Goal: Information Seeking & Learning: Learn about a topic

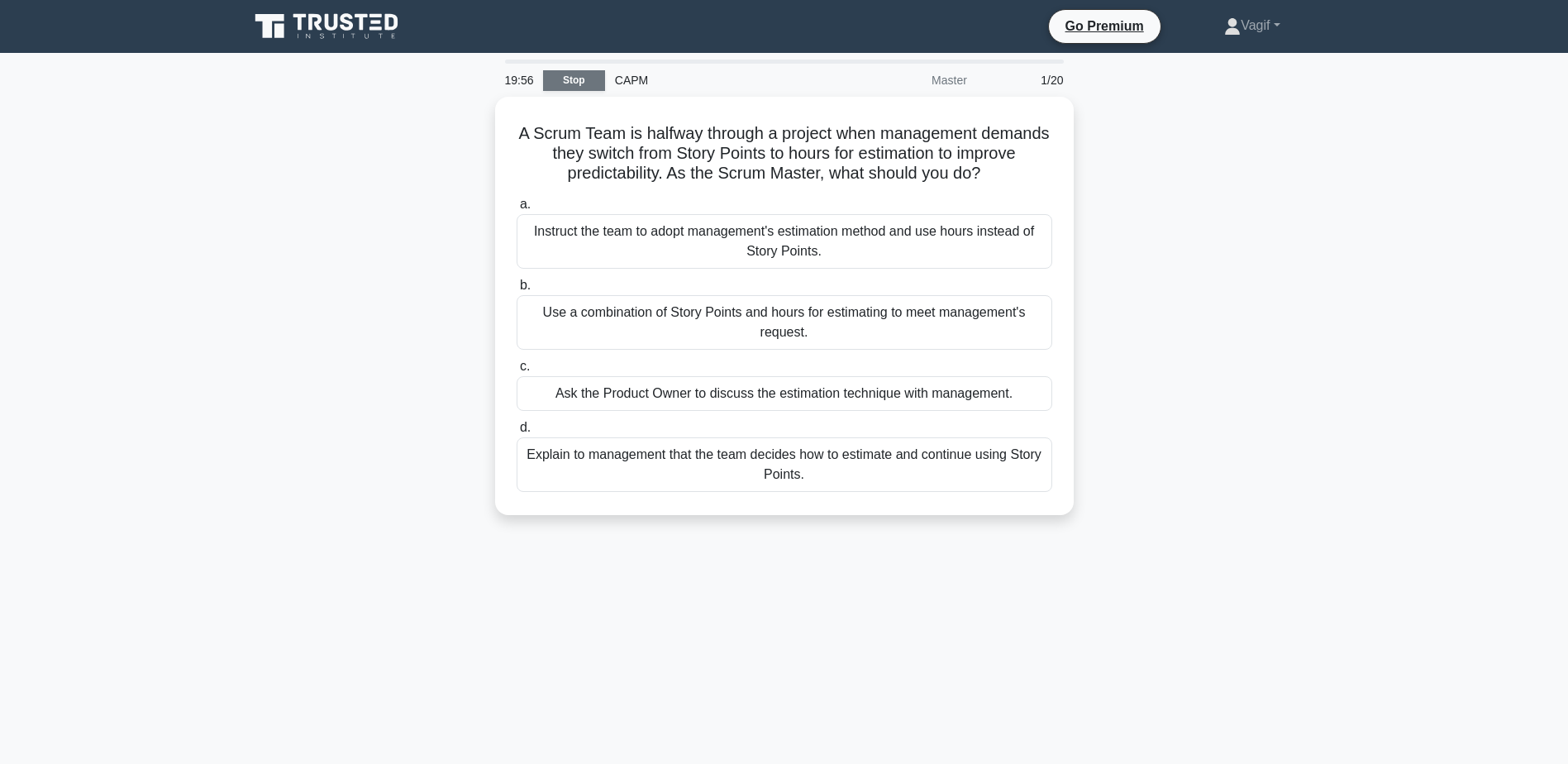
click at [556, 81] on link "Stop" at bounding box center [574, 80] width 62 height 21
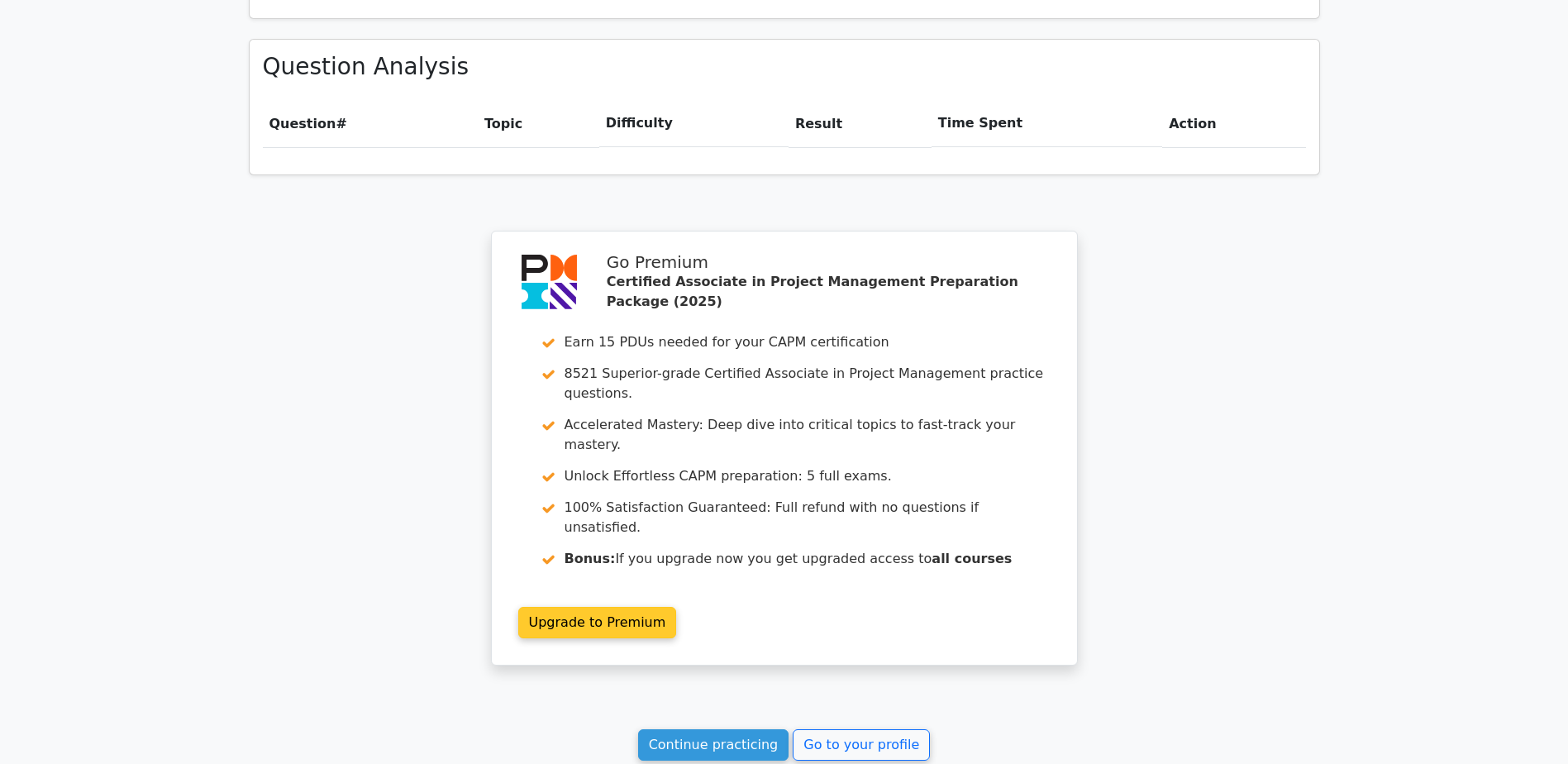
scroll to position [1157, 0]
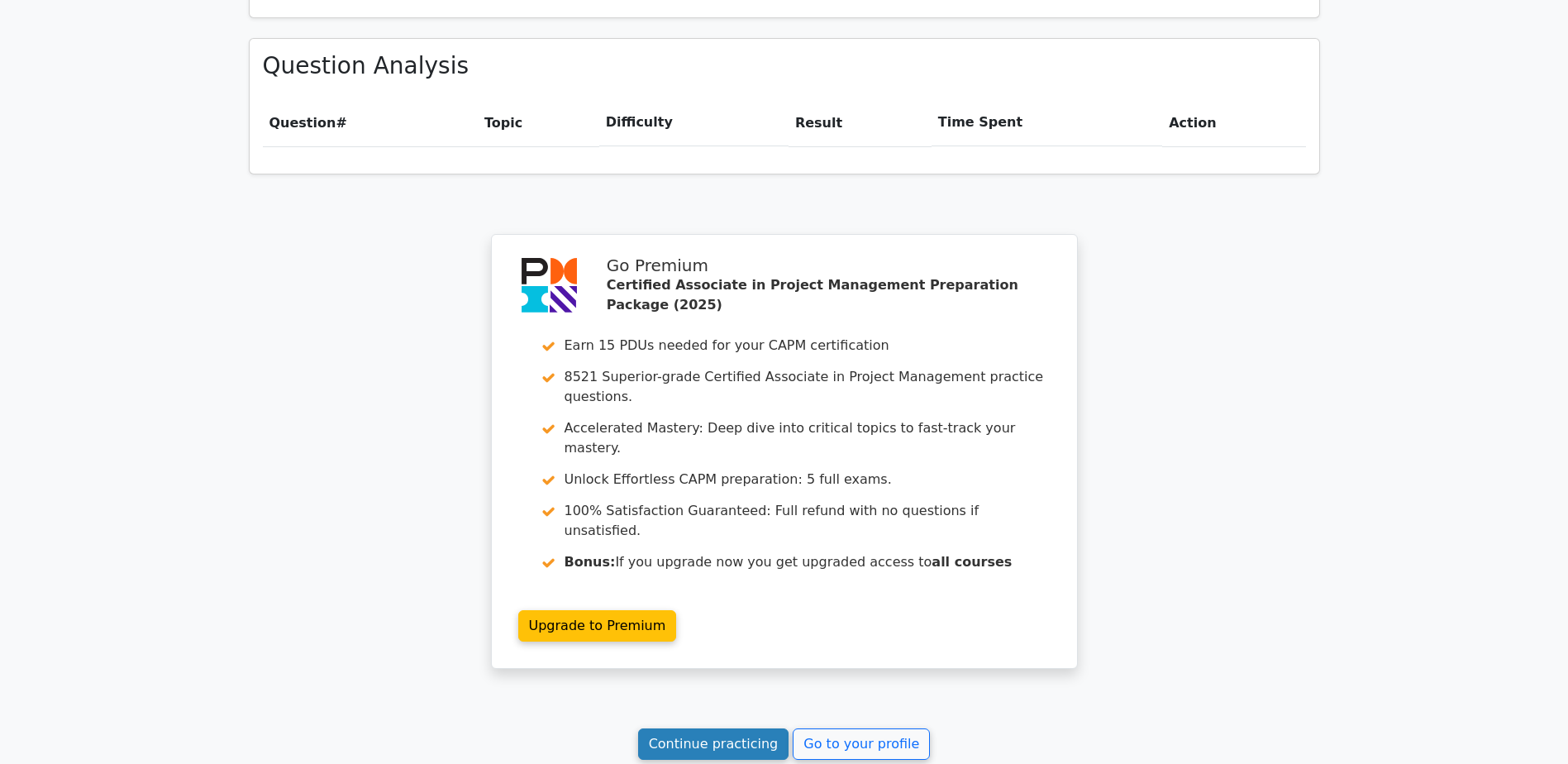
click at [724, 728] on link "Continue practicing" at bounding box center [714, 744] width 151 height 32
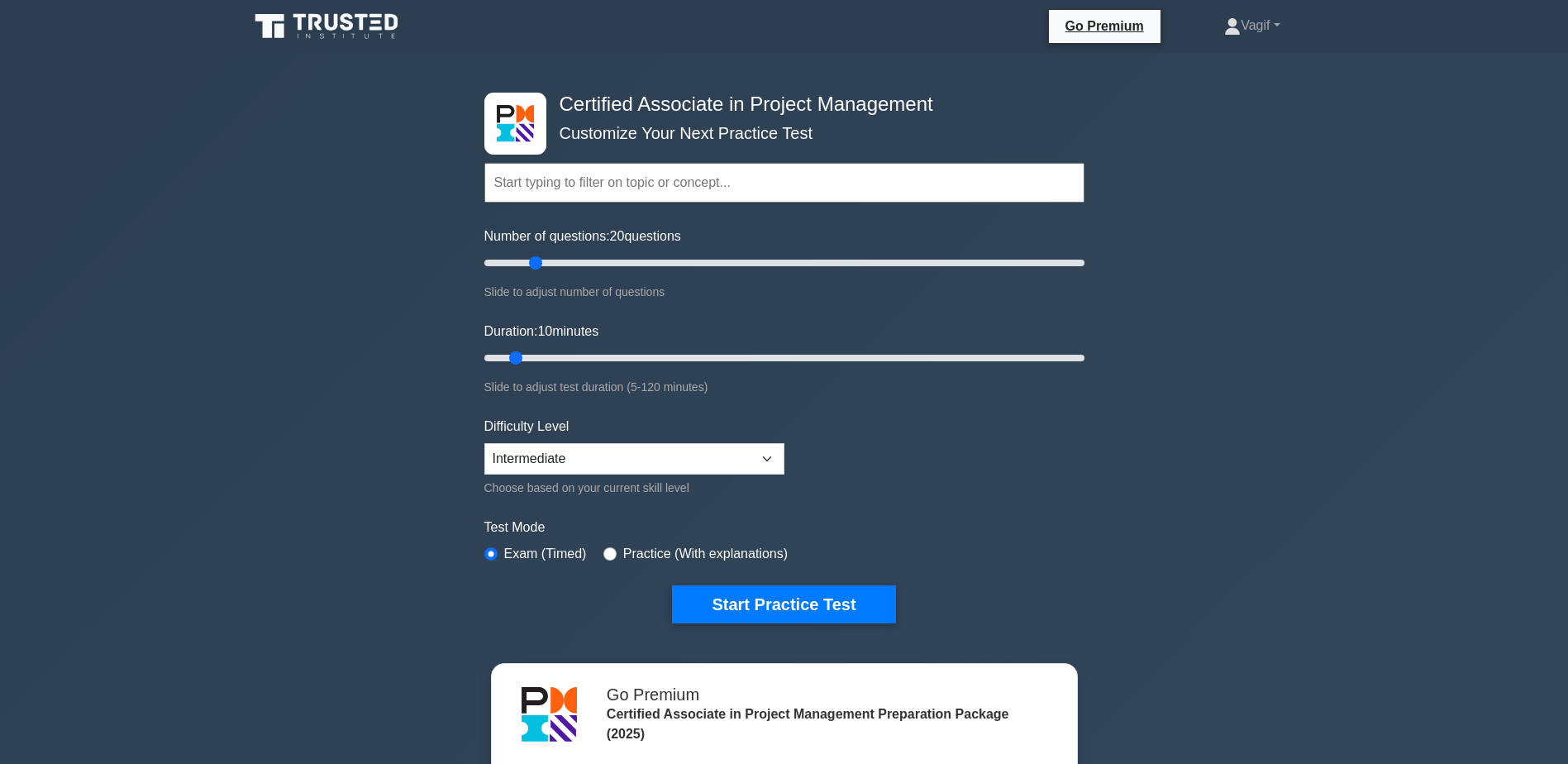
drag, startPoint x: 508, startPoint y: 266, endPoint x: 535, endPoint y: 265, distance: 27.0
type input "20"
click at [535, 265] on input "Number of questions: 20 questions" at bounding box center [784, 263] width 600 height 20
drag, startPoint x: 515, startPoint y: 352, endPoint x: 583, endPoint y: 395, distance: 80.5
type input "20"
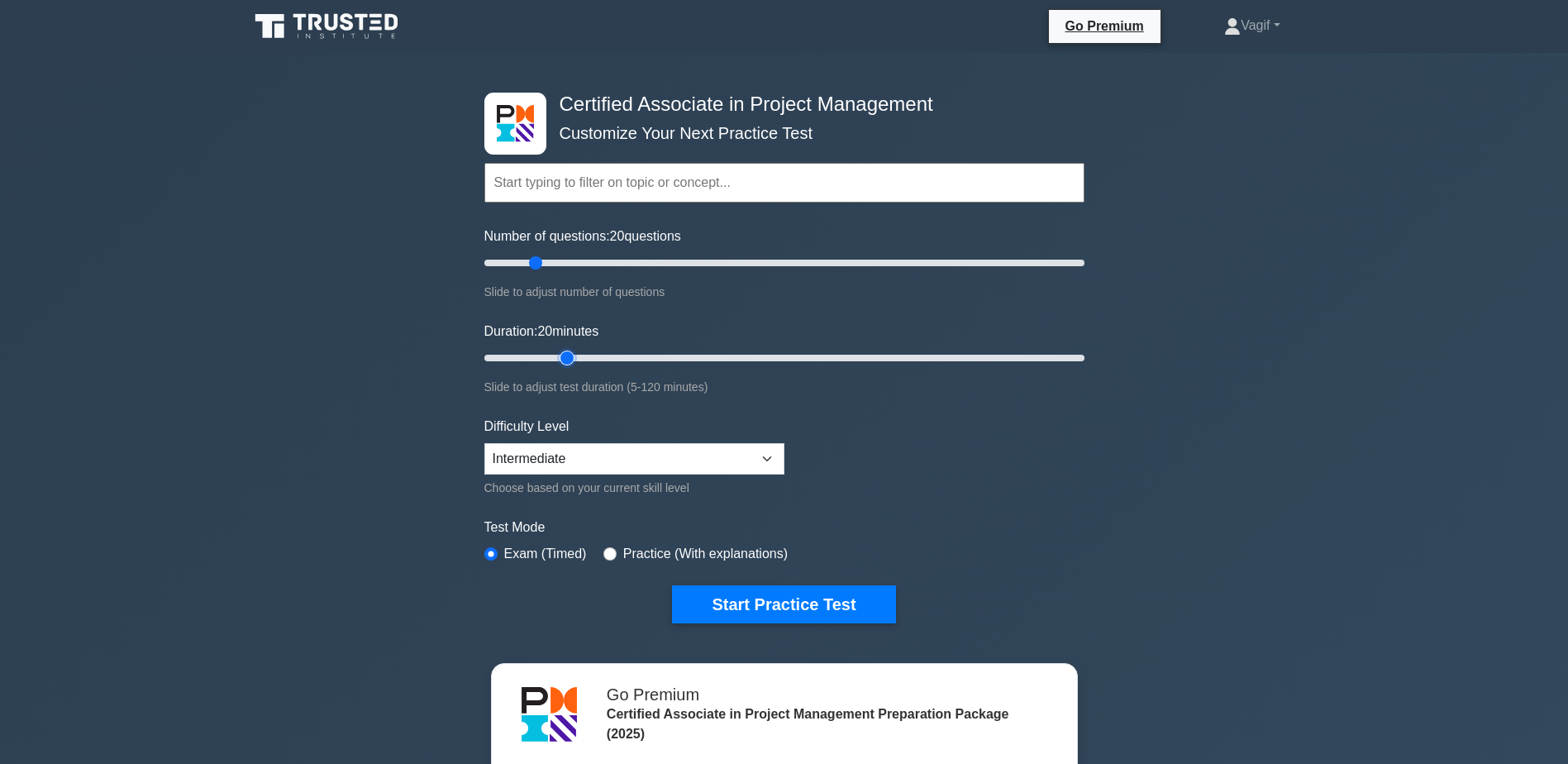
click at [561, 361] on input "Duration: 20 minutes" at bounding box center [784, 358] width 600 height 20
click at [770, 590] on button "Start Practice Test" at bounding box center [783, 604] width 223 height 38
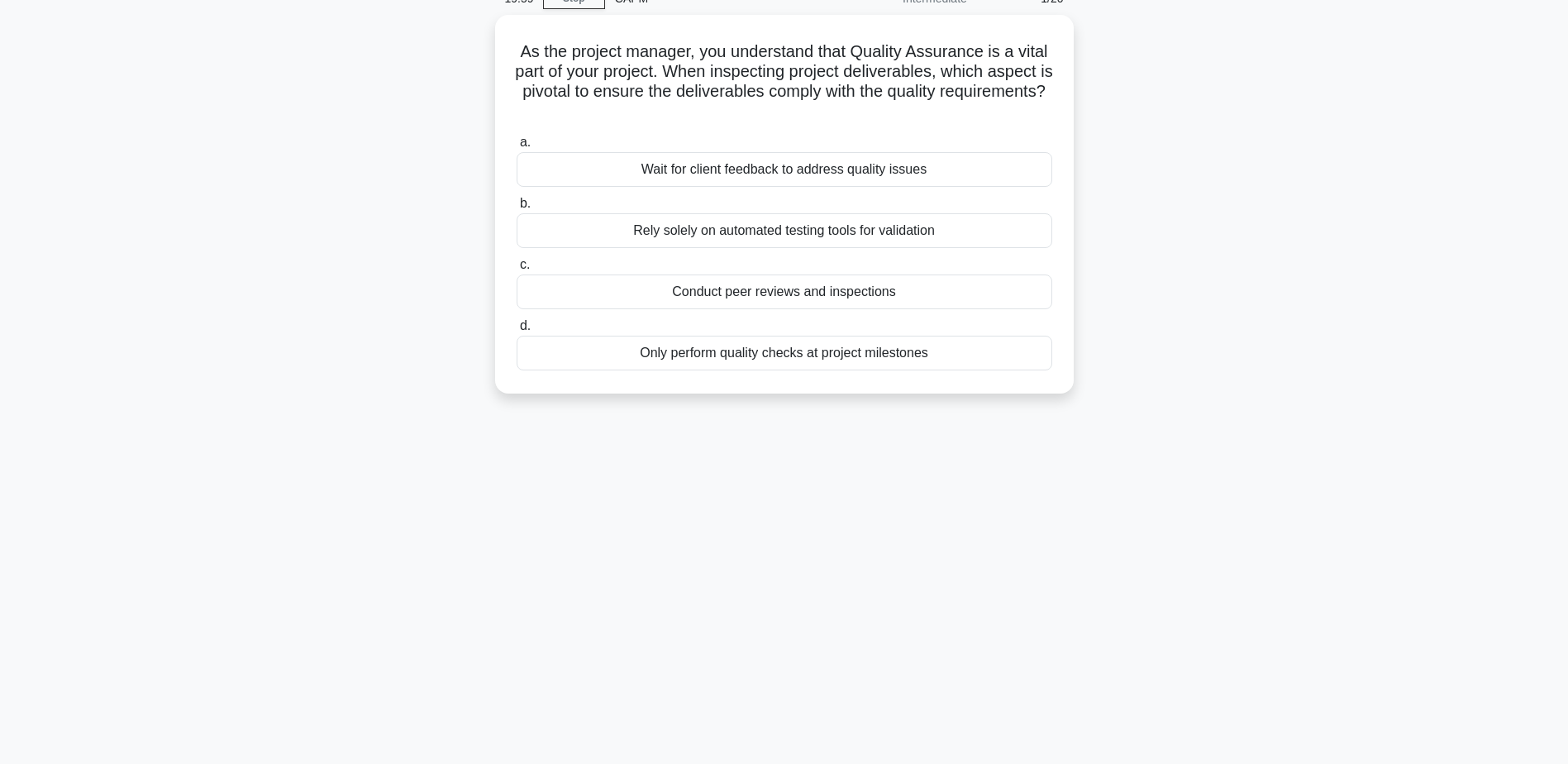
scroll to position [83, 0]
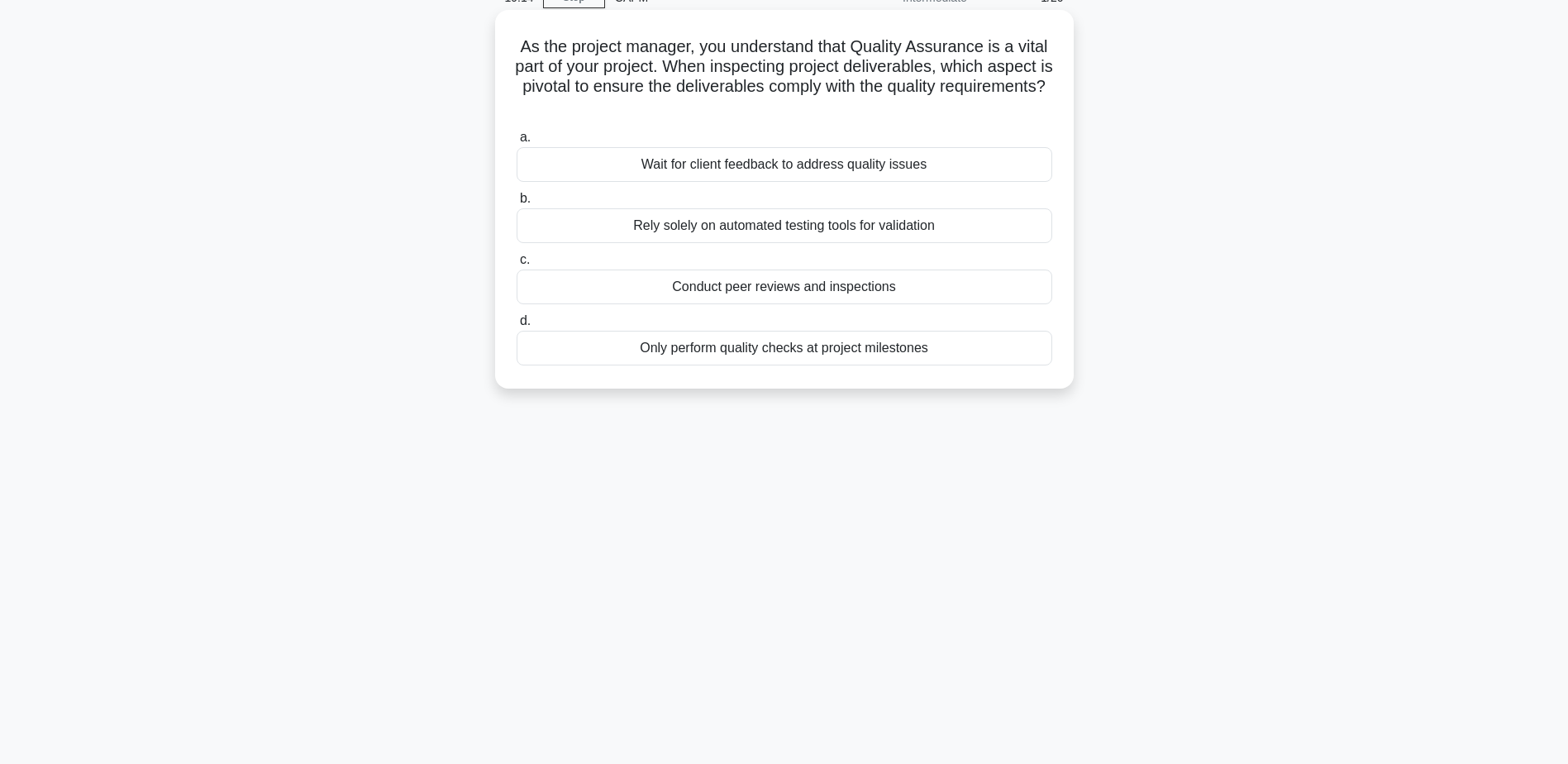
click at [754, 293] on div "Conduct peer reviews and inspections" at bounding box center [784, 286] width 536 height 35
click at [517, 265] on input "c. Conduct peer reviews and inspections" at bounding box center [517, 259] width 0 height 11
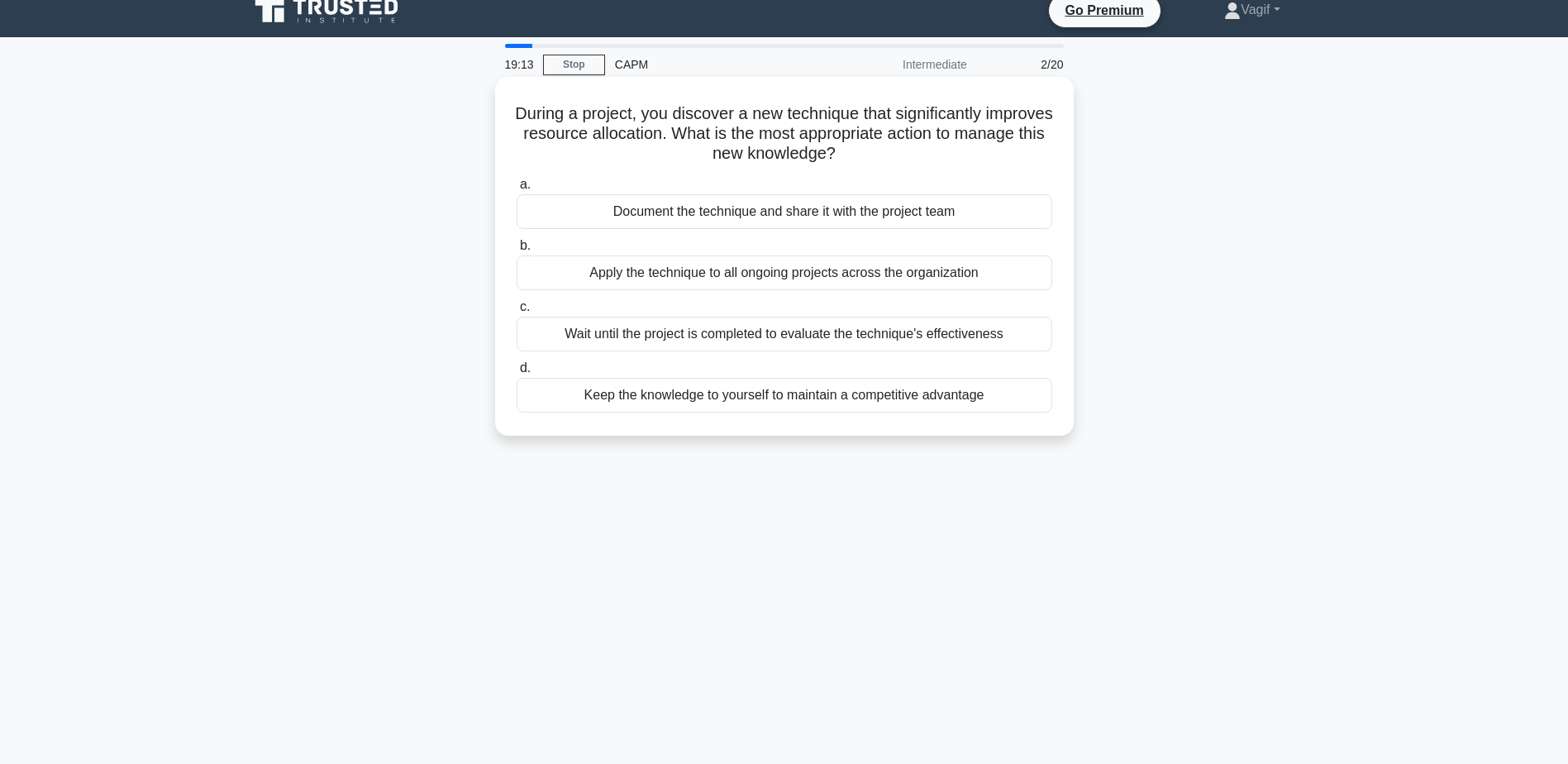
scroll to position [0, 0]
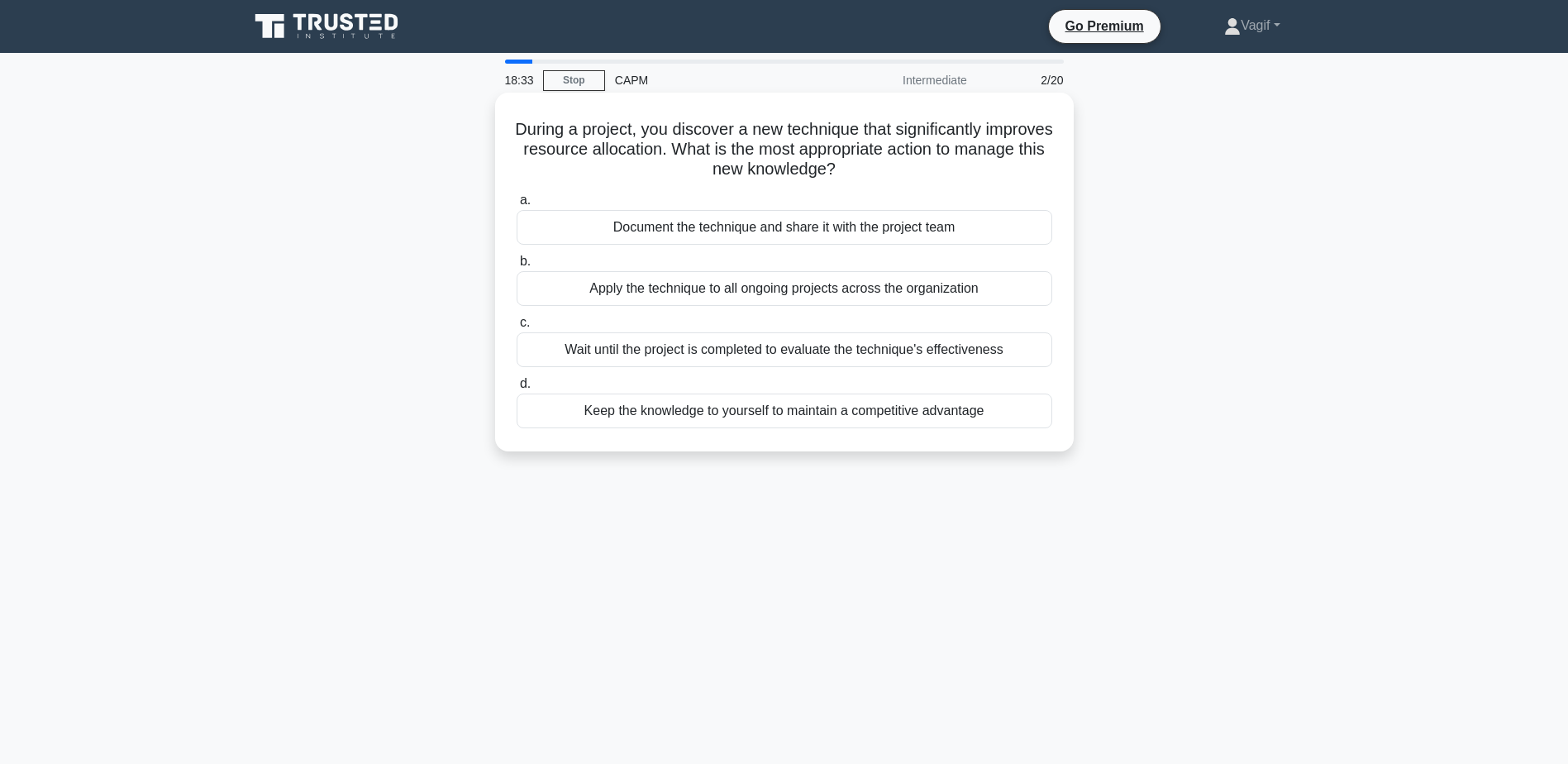
click at [731, 343] on div "Wait until the project is completed to evaluate the technique's effectiveness" at bounding box center [784, 349] width 536 height 35
click at [517, 329] on input "c. Wait until the project is completed to evaluate the technique's effectiveness" at bounding box center [517, 323] width 0 height 11
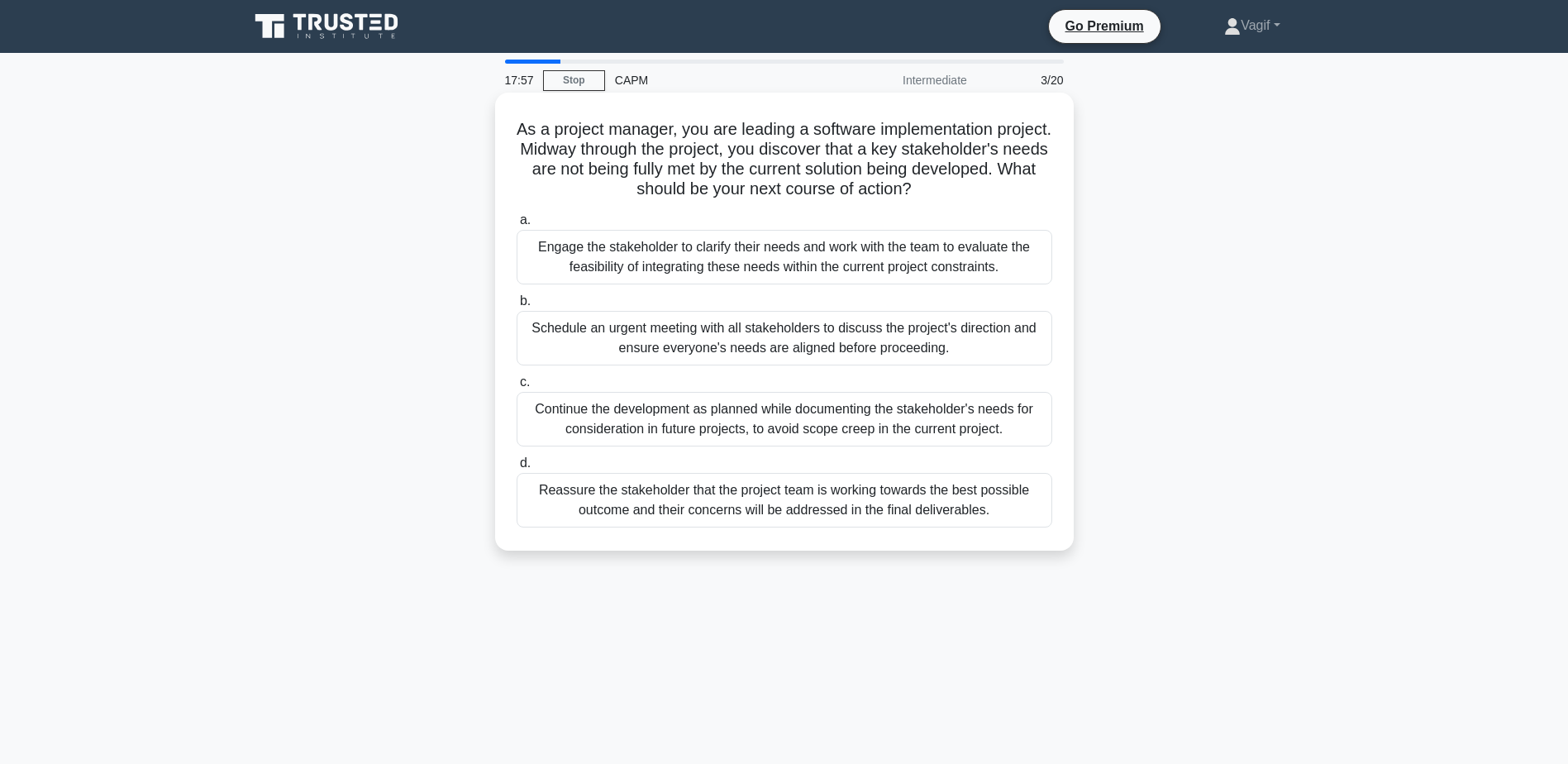
click at [659, 267] on div "Engage the stakeholder to clarify their needs and work with the team to evaluat…" at bounding box center [784, 256] width 536 height 54
click at [517, 226] on input "a. Engage the stakeholder to clarify their needs and work with the team to eval…" at bounding box center [517, 220] width 0 height 11
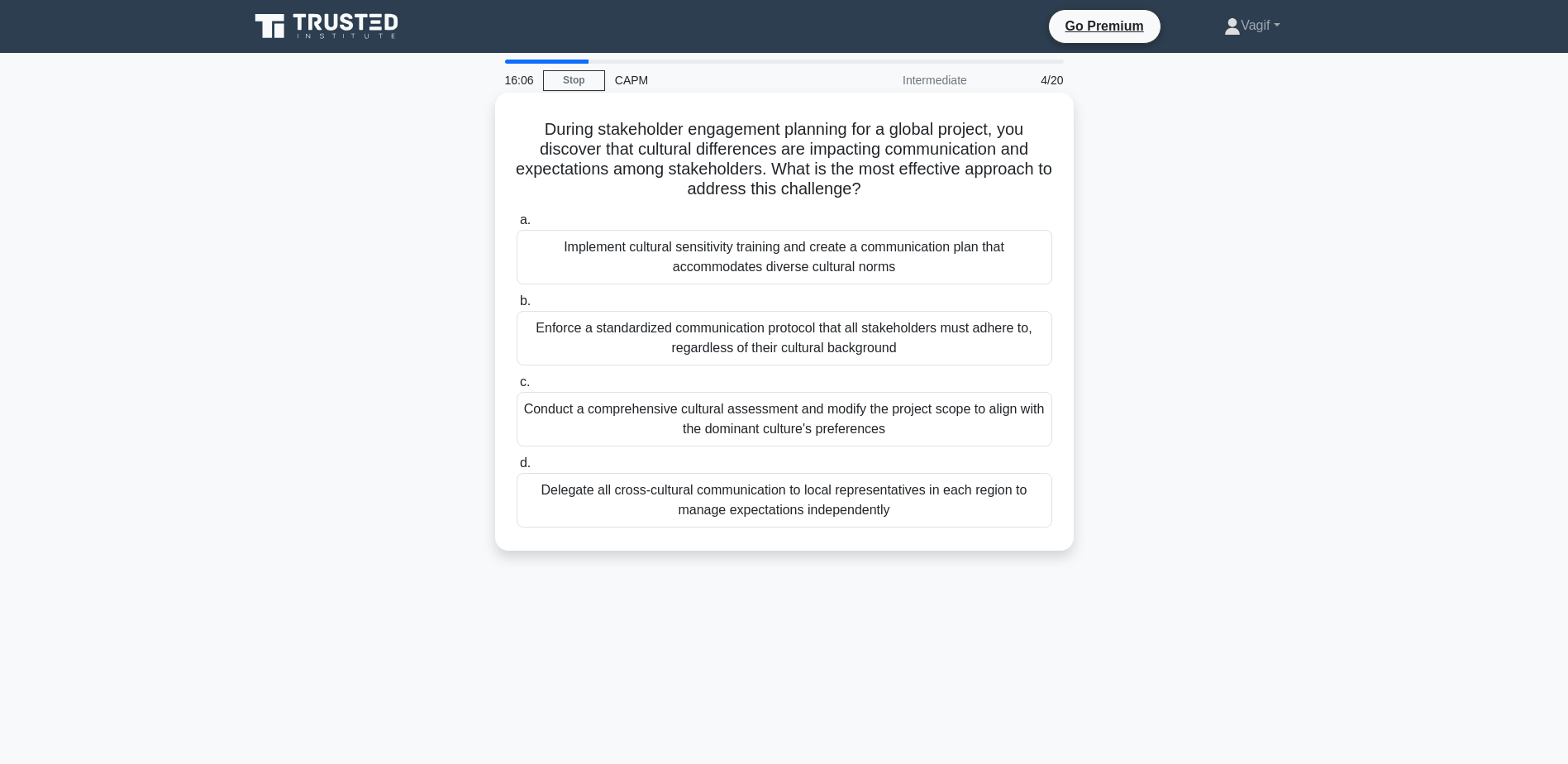
click at [763, 263] on div "Implement cultural sensitivity training and create a communication plan that ac…" at bounding box center [784, 256] width 536 height 54
click at [517, 226] on input "a. Implement cultural sensitivity training and create a communication plan that…" at bounding box center [517, 220] width 0 height 11
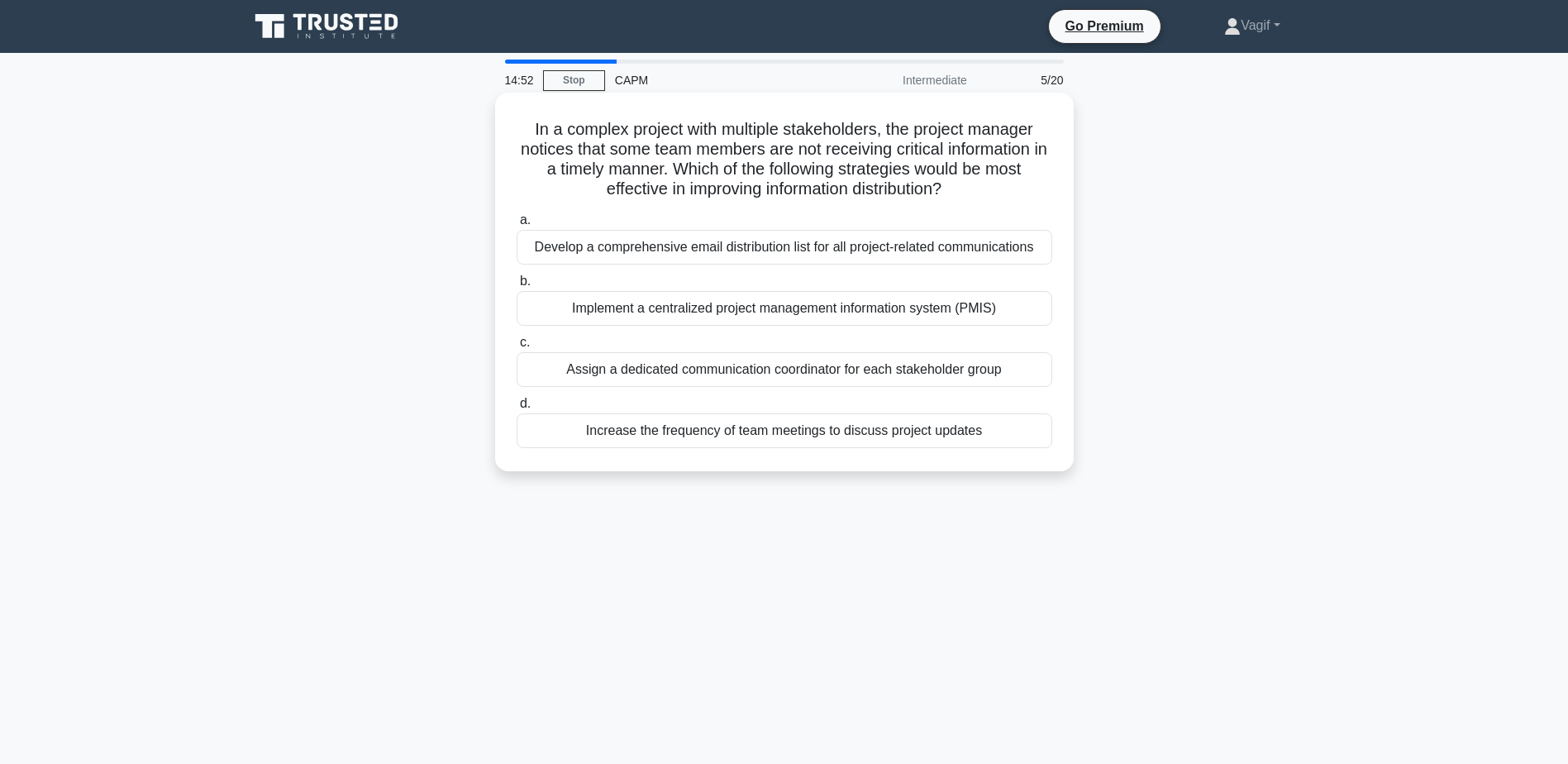
click at [625, 321] on div "Implement a centralized project management information system (PMIS)" at bounding box center [784, 308] width 536 height 35
click at [517, 287] on input "b. Implement a centralized project management information system (PMIS)" at bounding box center [517, 281] width 0 height 11
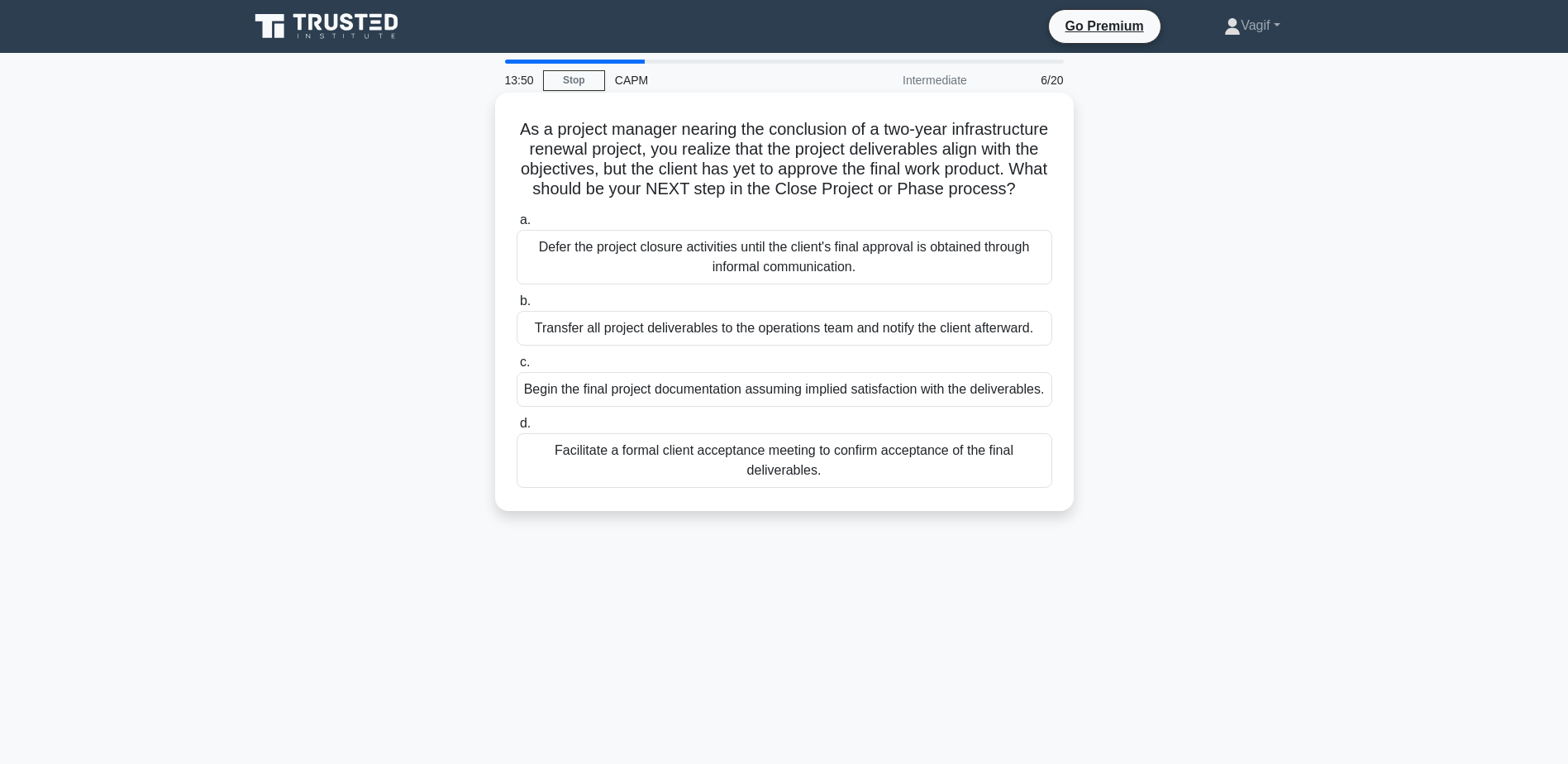
click at [707, 488] on div "Facilitate a formal client acceptance meeting to confirm acceptance of the fina…" at bounding box center [784, 460] width 536 height 54
click at [517, 429] on input "d. Facilitate a formal client acceptance meeting to confirm acceptance of the f…" at bounding box center [517, 424] width 0 height 11
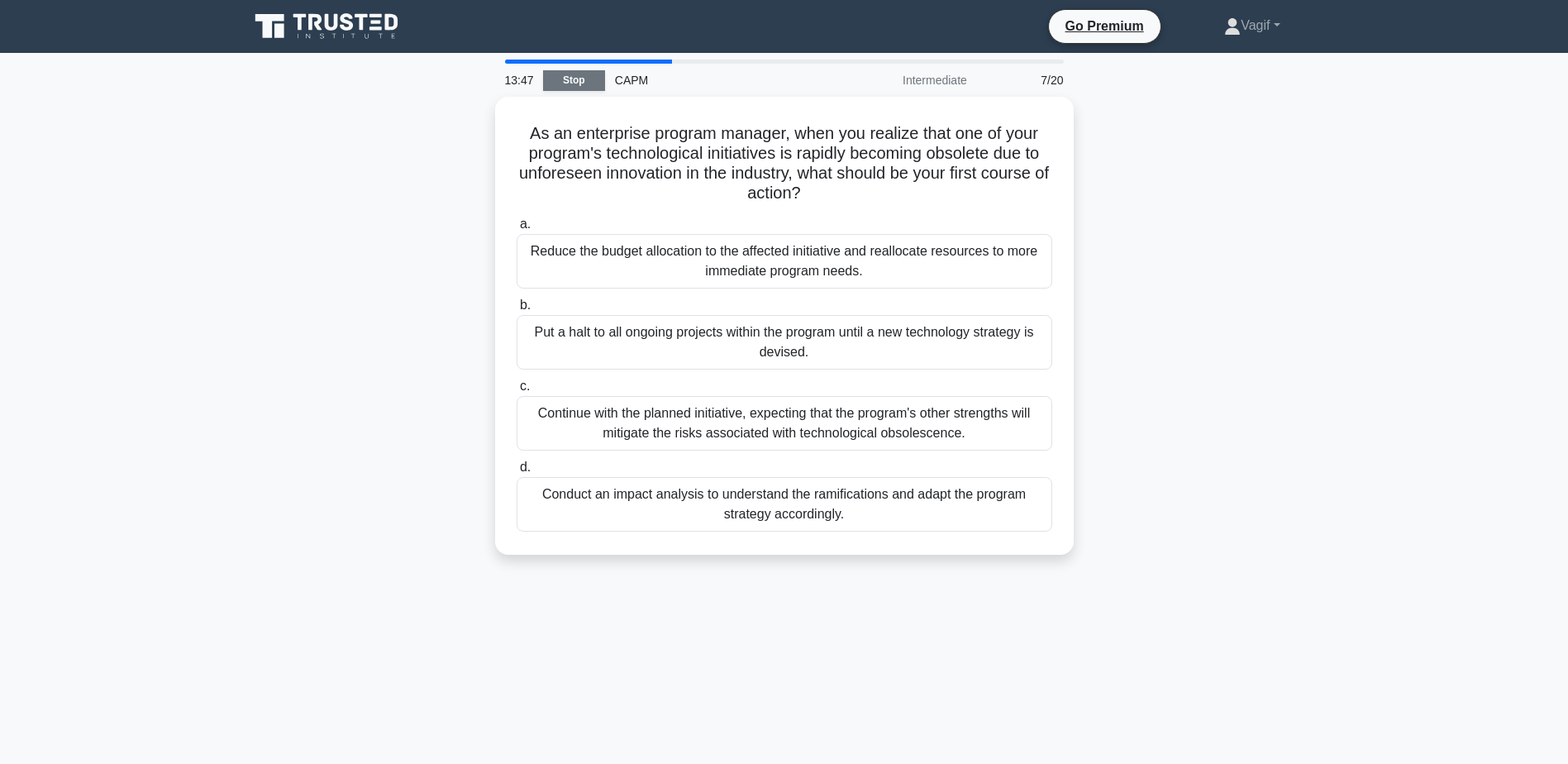
click at [565, 83] on link "Stop" at bounding box center [574, 80] width 62 height 21
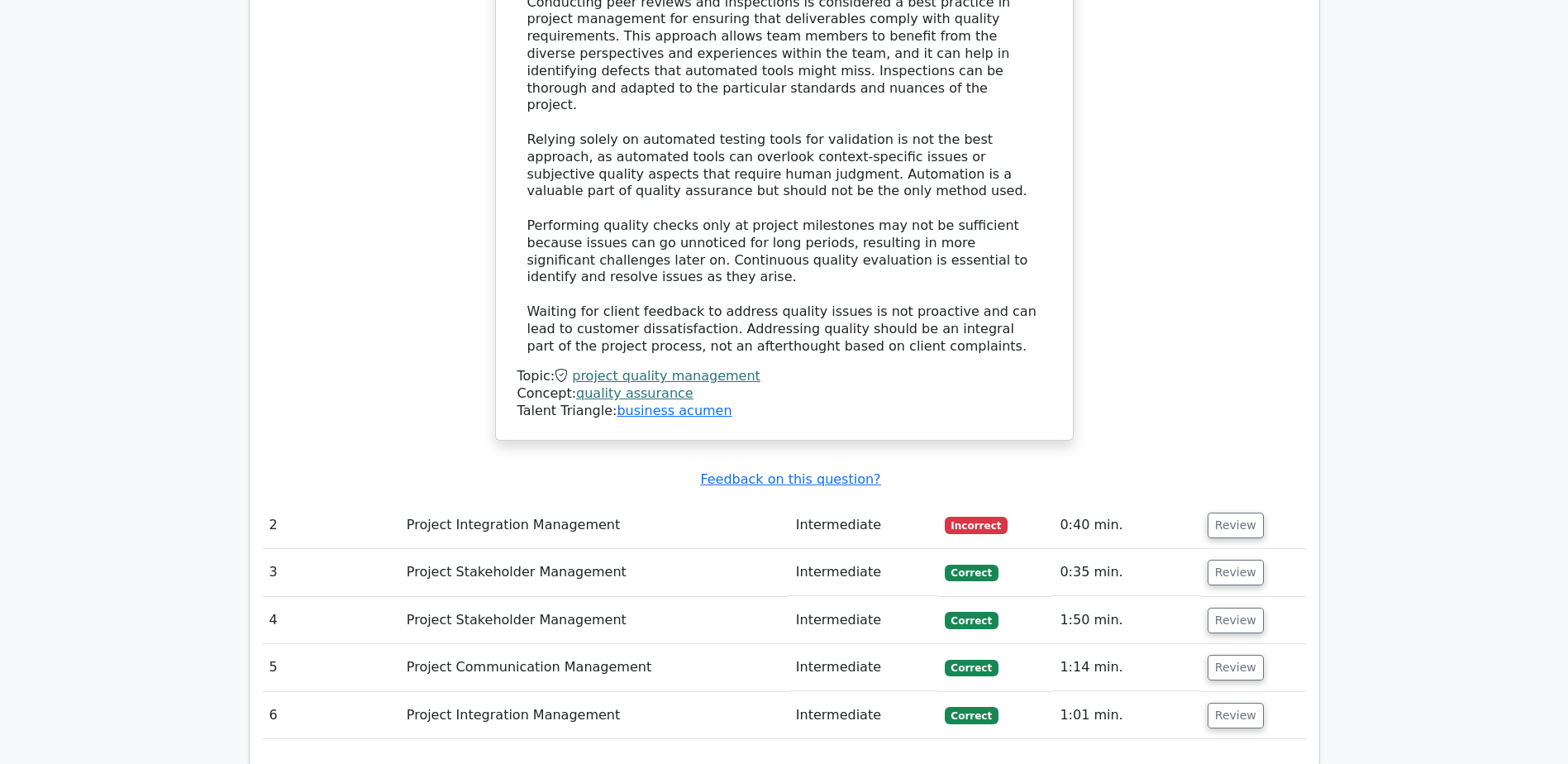
scroll to position [1901, 0]
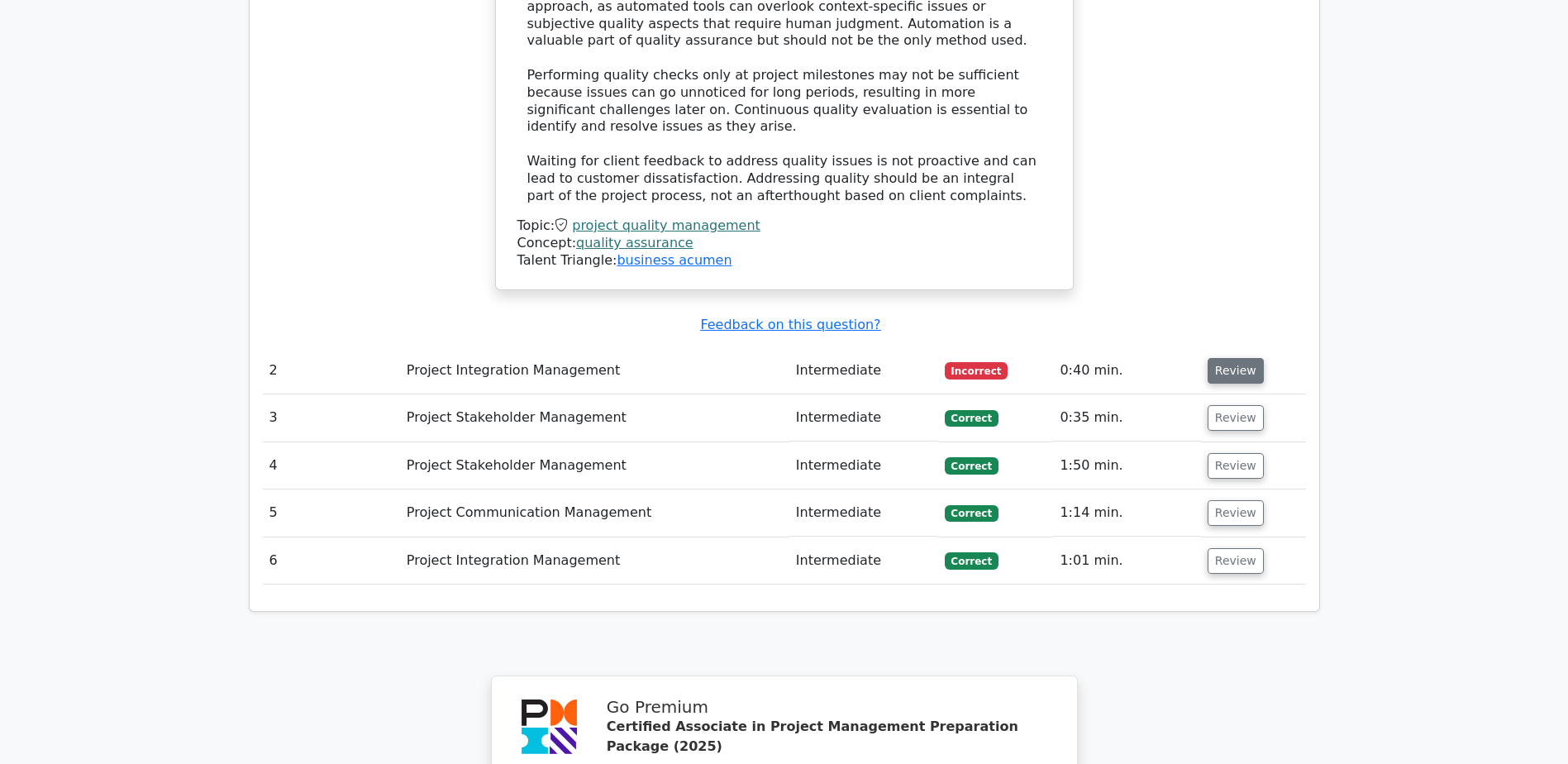
click at [1235, 358] on button "Review" at bounding box center [1235, 371] width 56 height 26
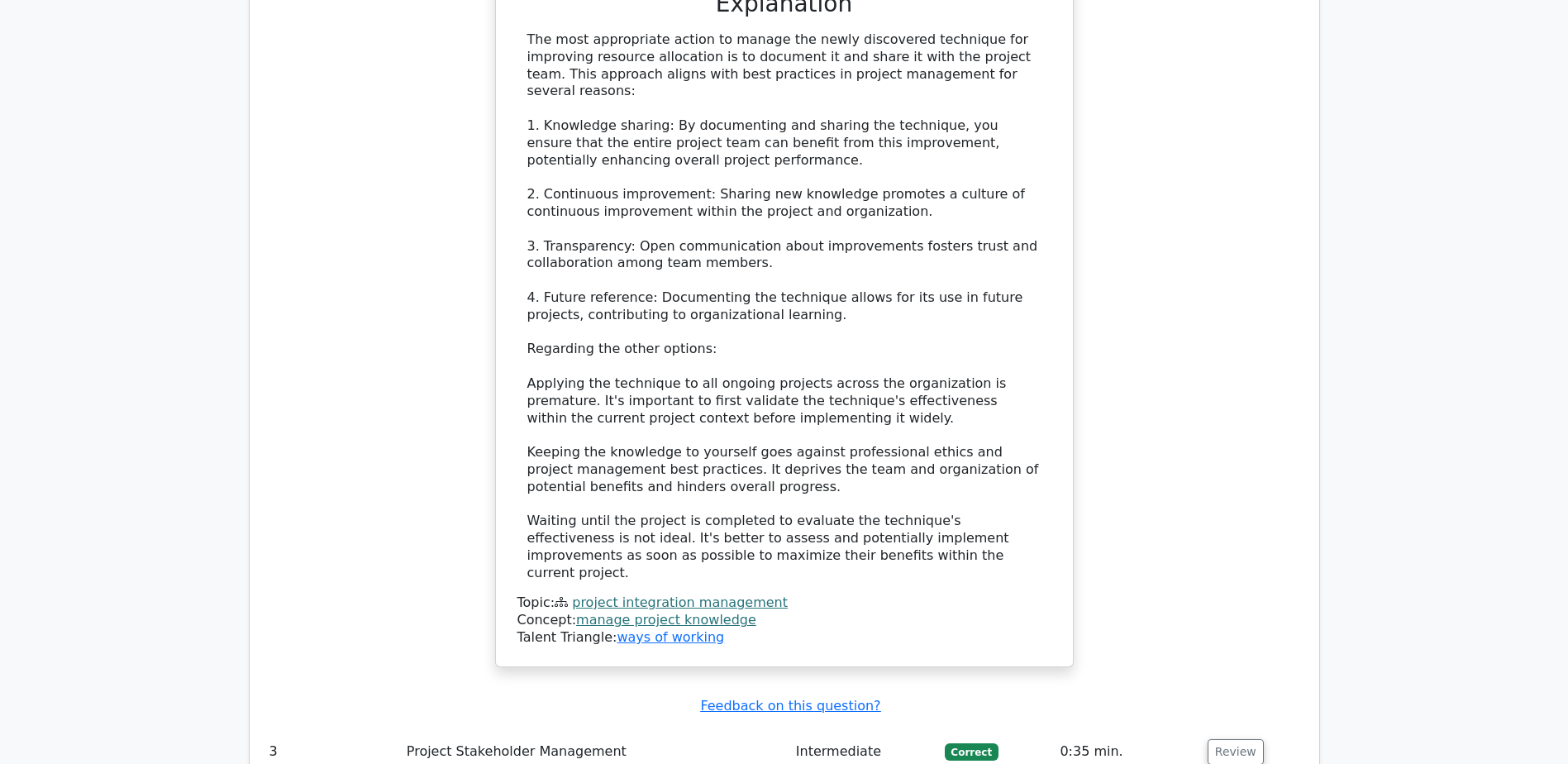
scroll to position [2810, 0]
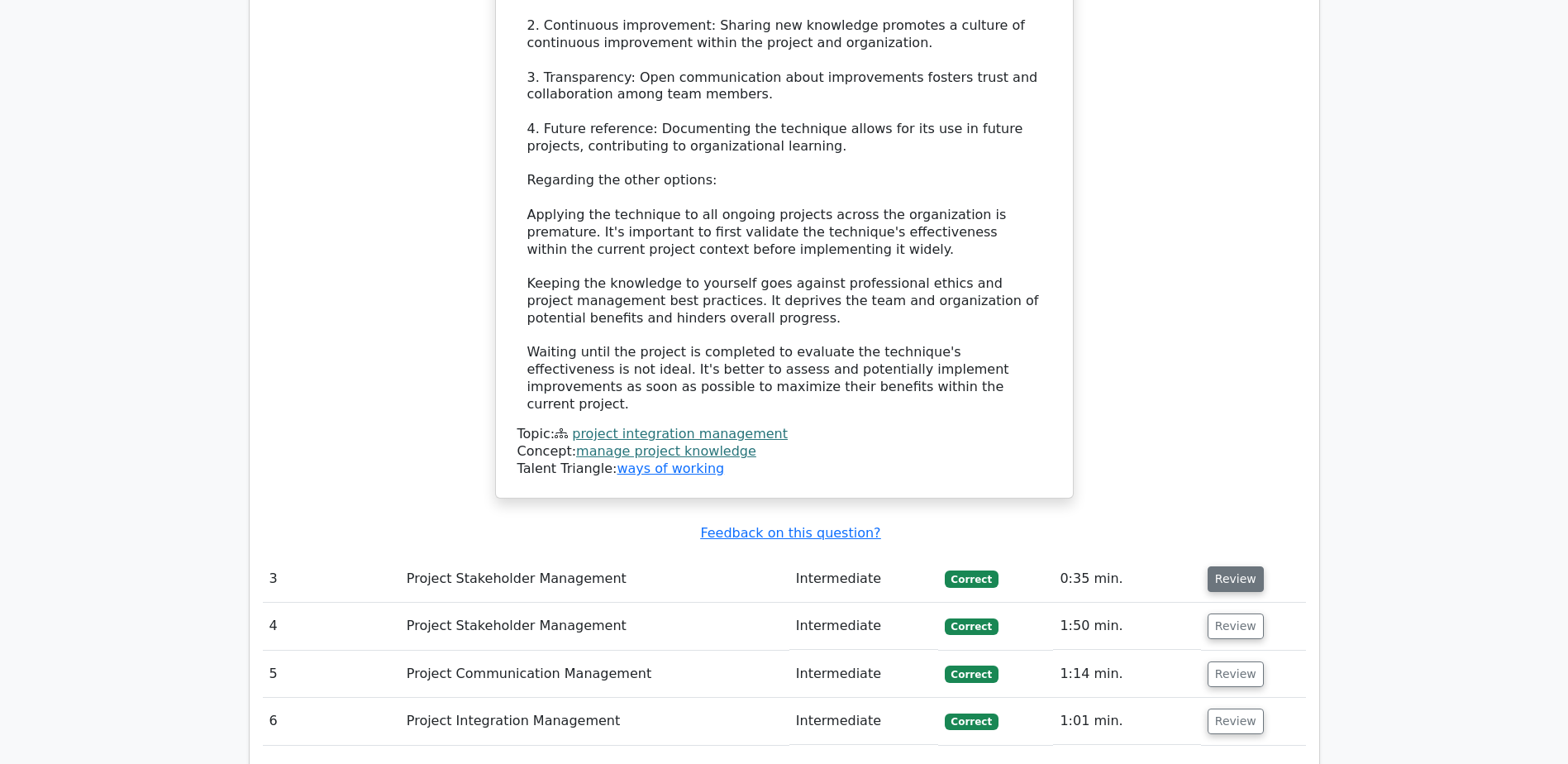
click at [1225, 566] on button "Review" at bounding box center [1235, 579] width 56 height 26
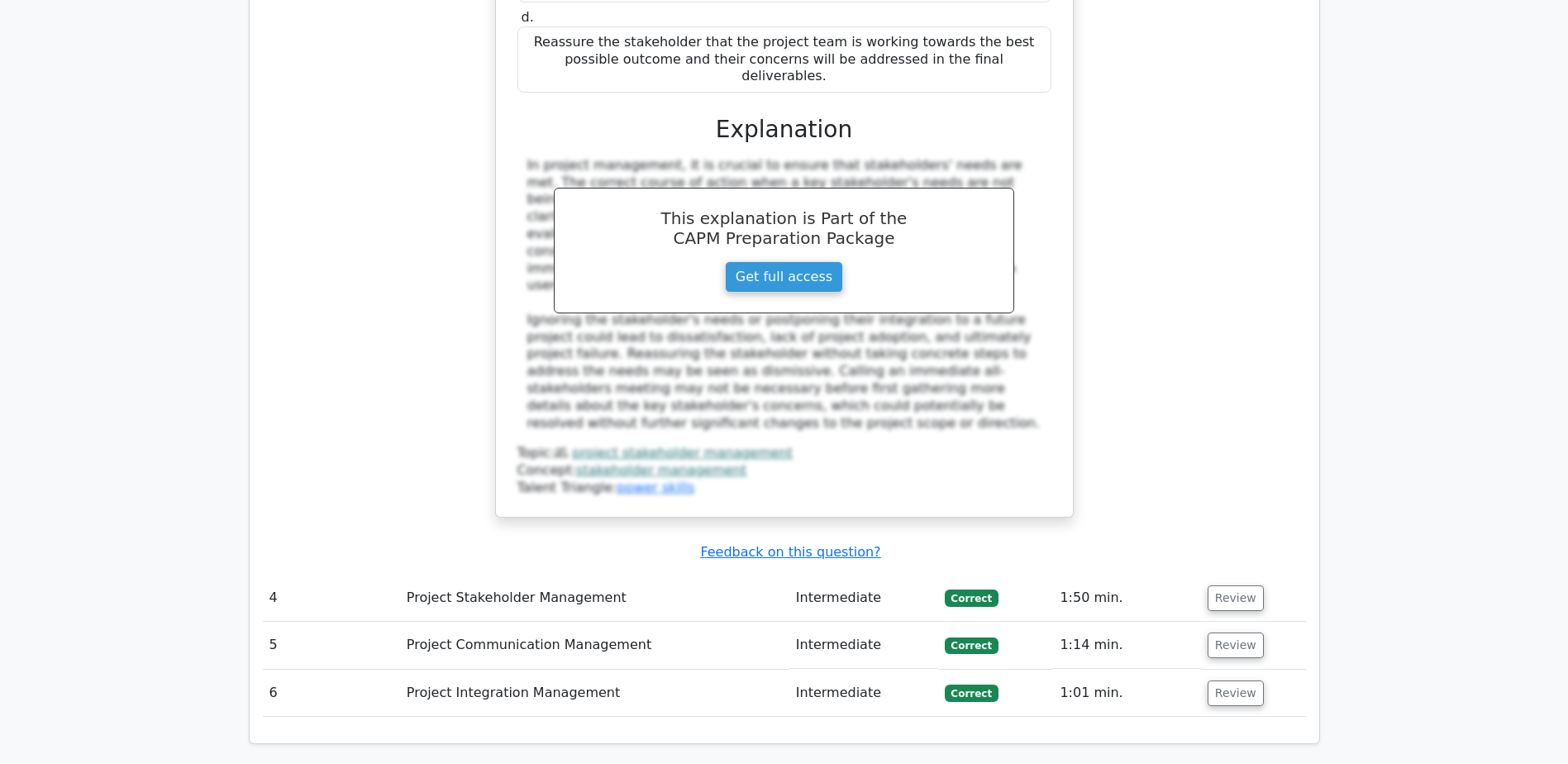
scroll to position [3884, 0]
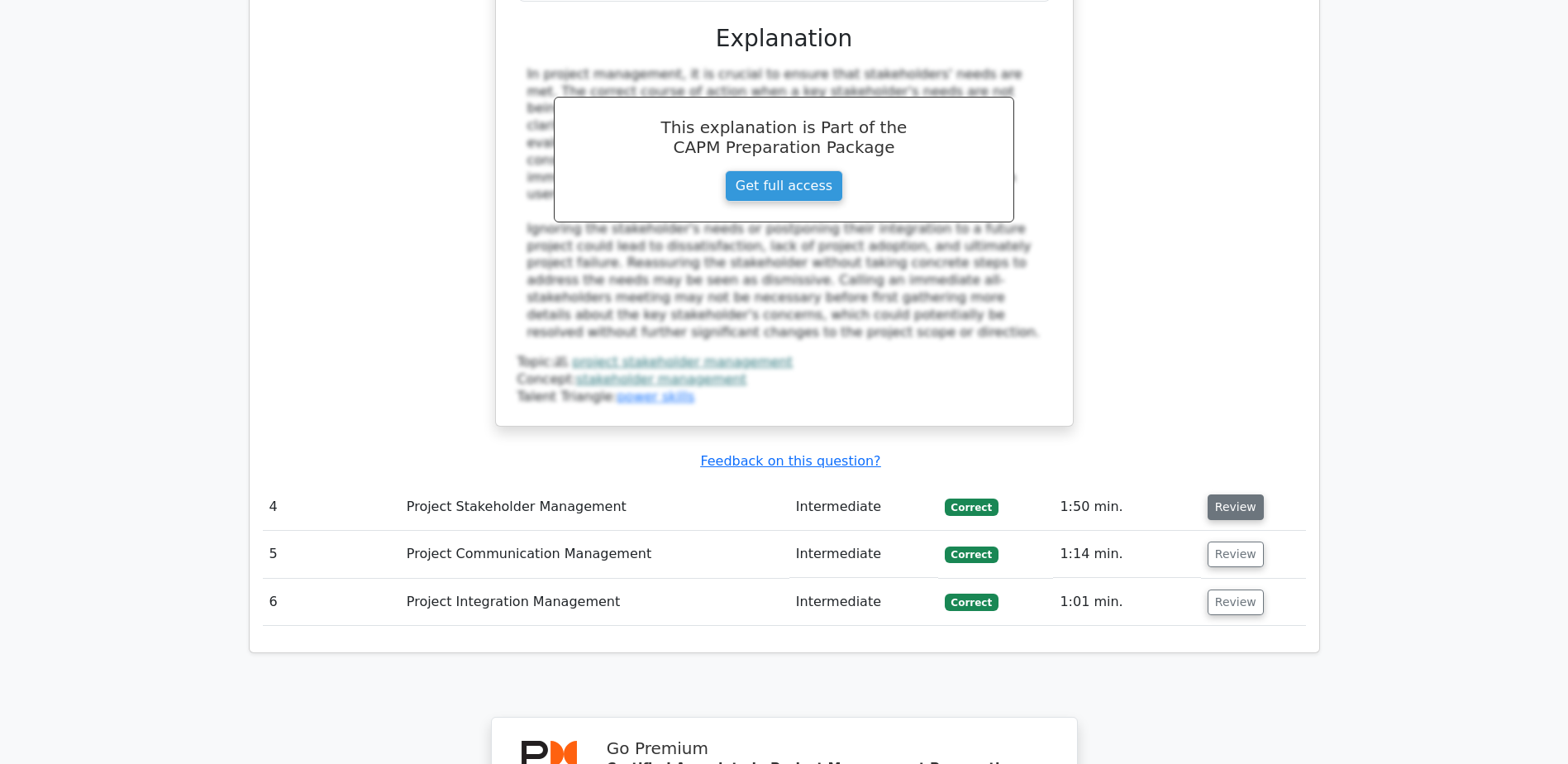
click at [1231, 494] on button "Review" at bounding box center [1235, 507] width 56 height 26
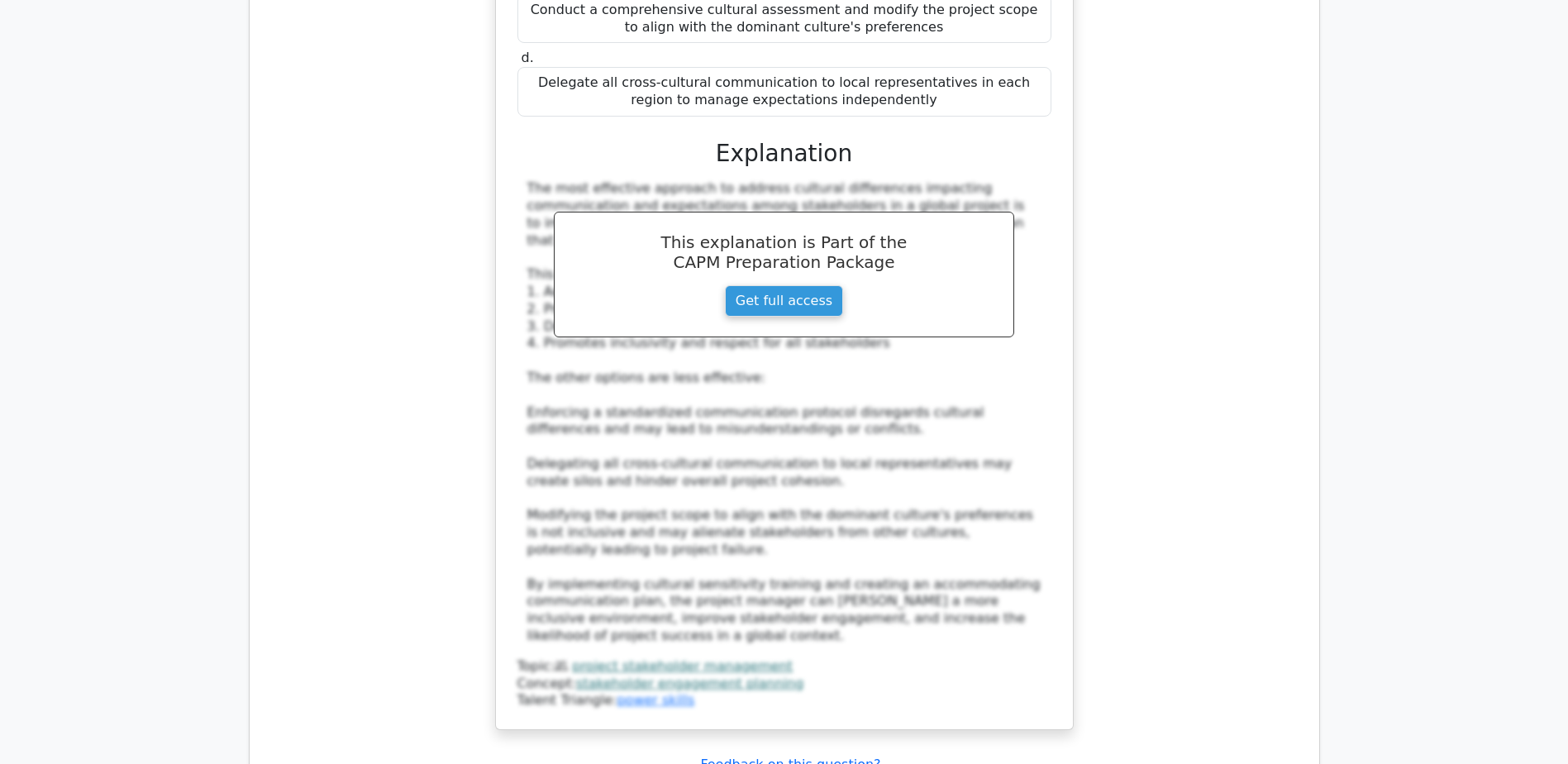
scroll to position [4876, 0]
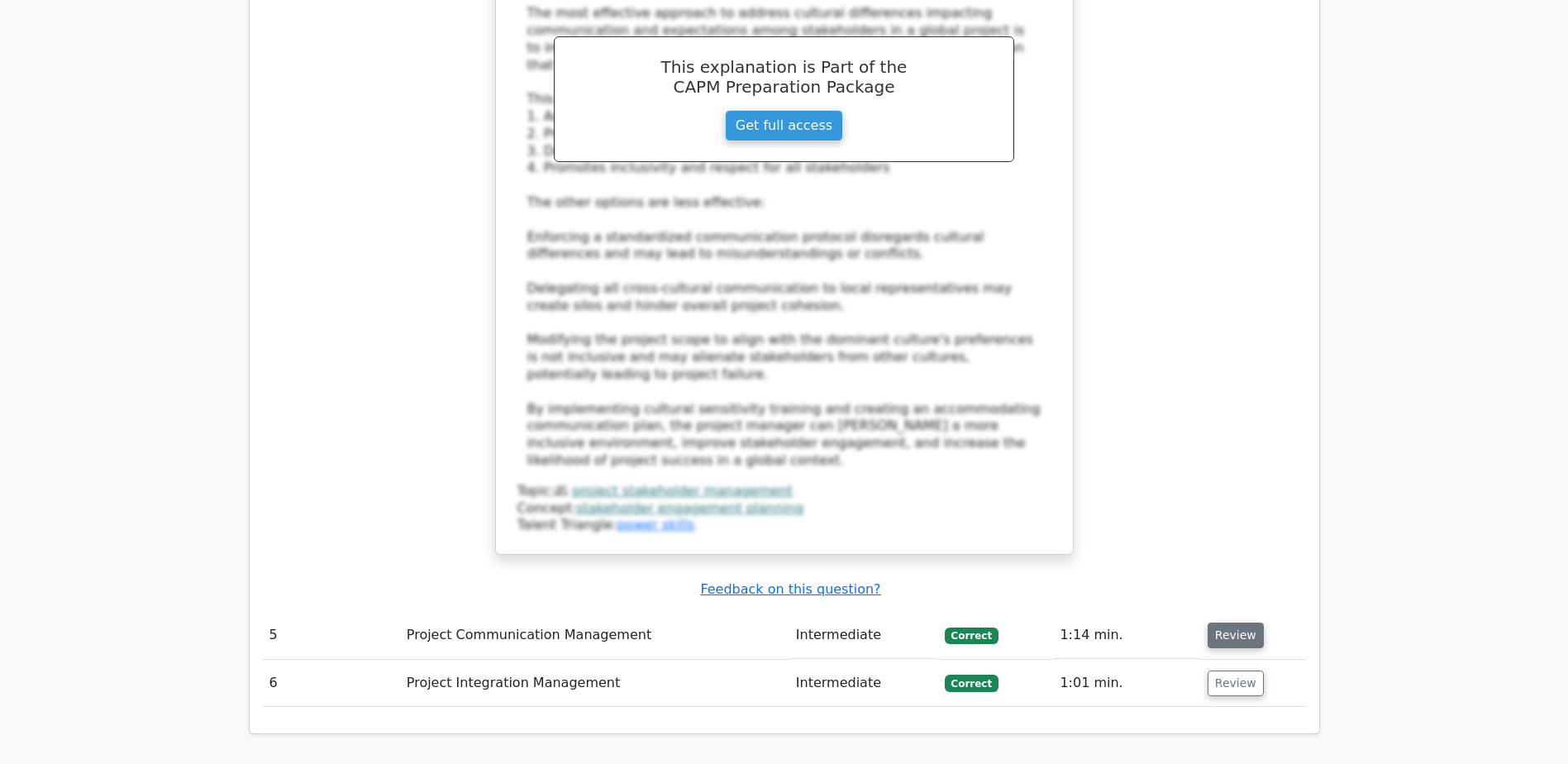
click at [1225, 622] on button "Review" at bounding box center [1235, 635] width 56 height 26
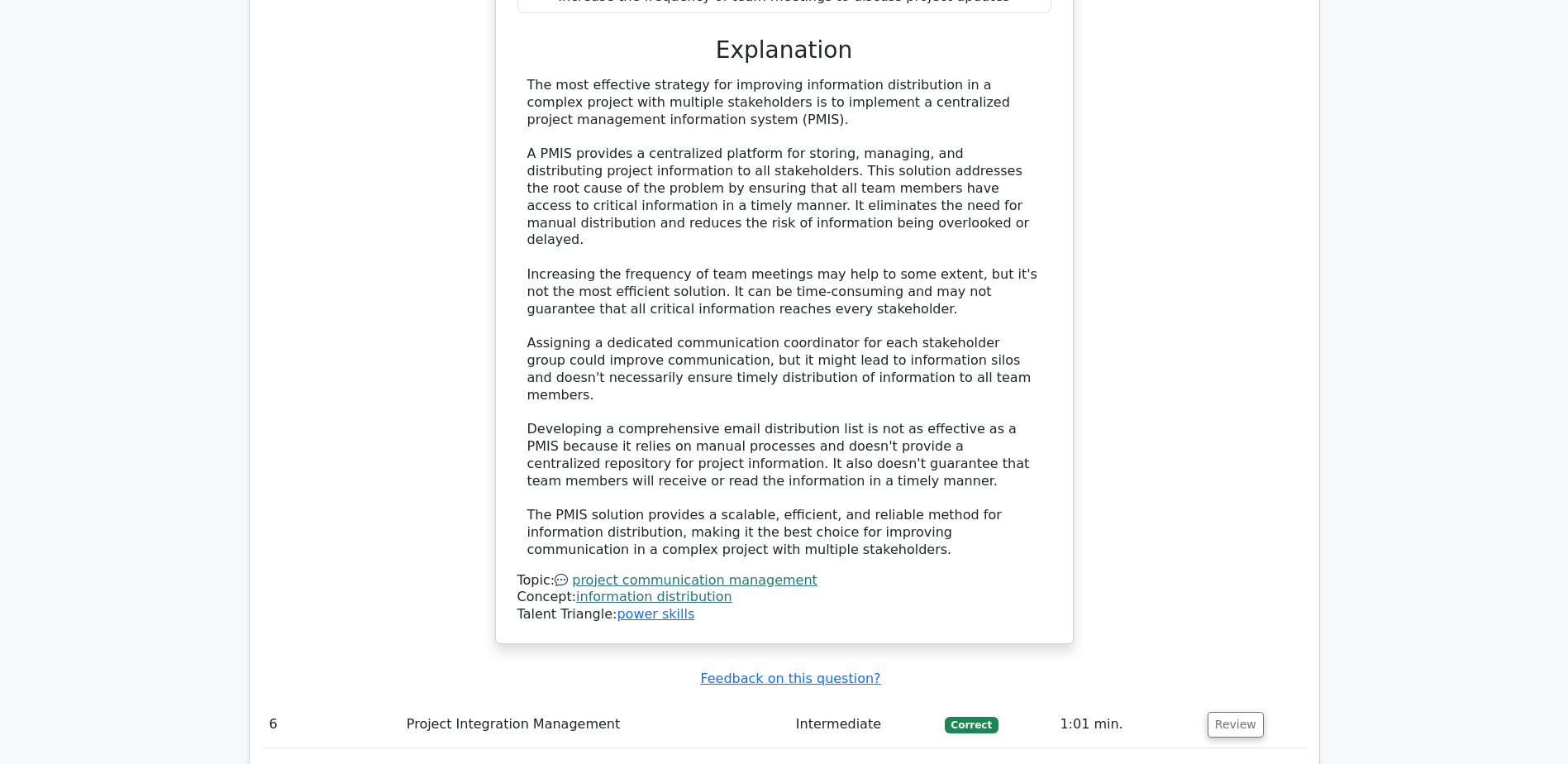
scroll to position [6034, 0]
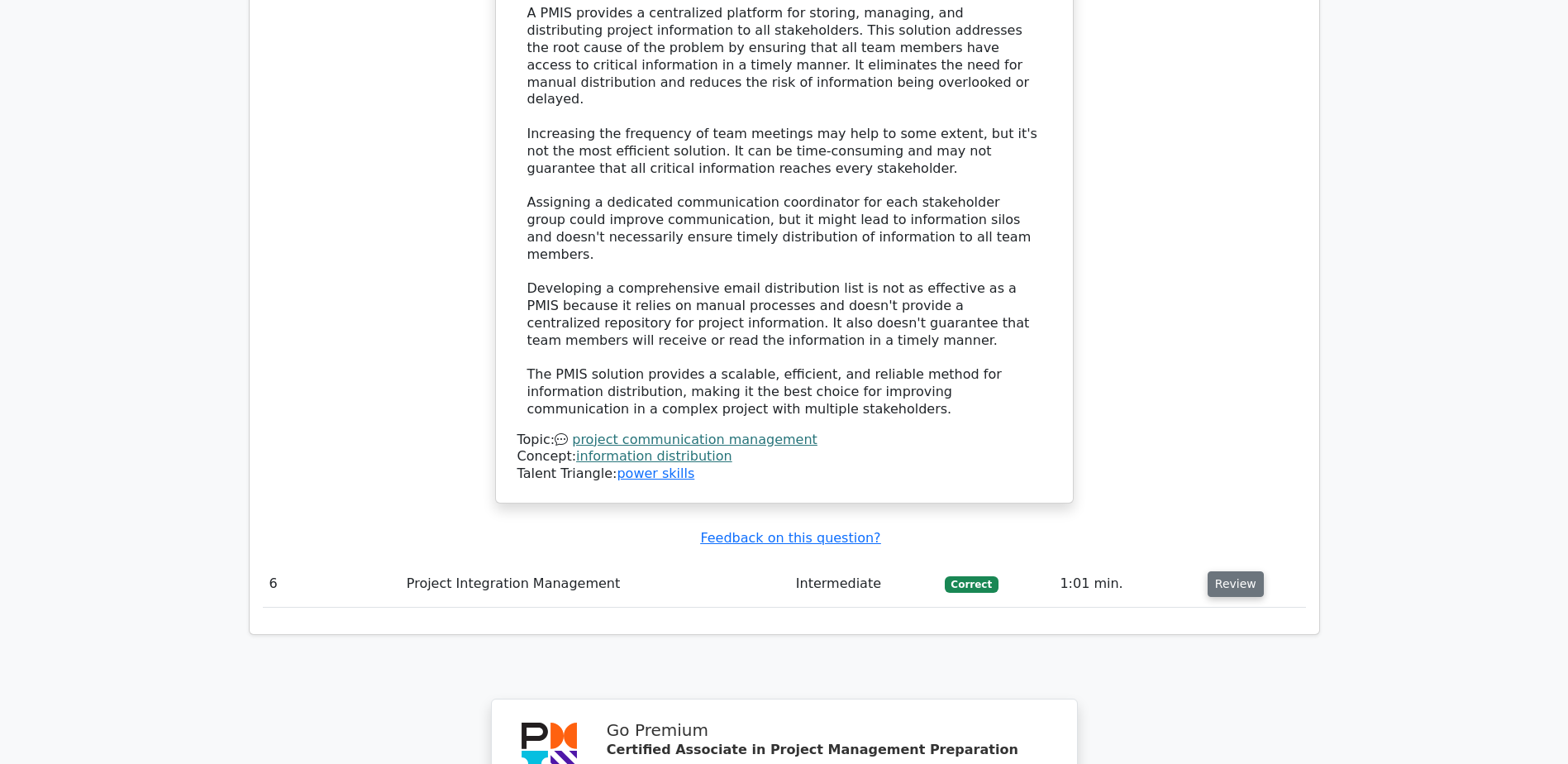
drag, startPoint x: 1250, startPoint y: 303, endPoint x: 1239, endPoint y: 303, distance: 11.0
click at [1249, 571] on button "Review" at bounding box center [1235, 584] width 56 height 26
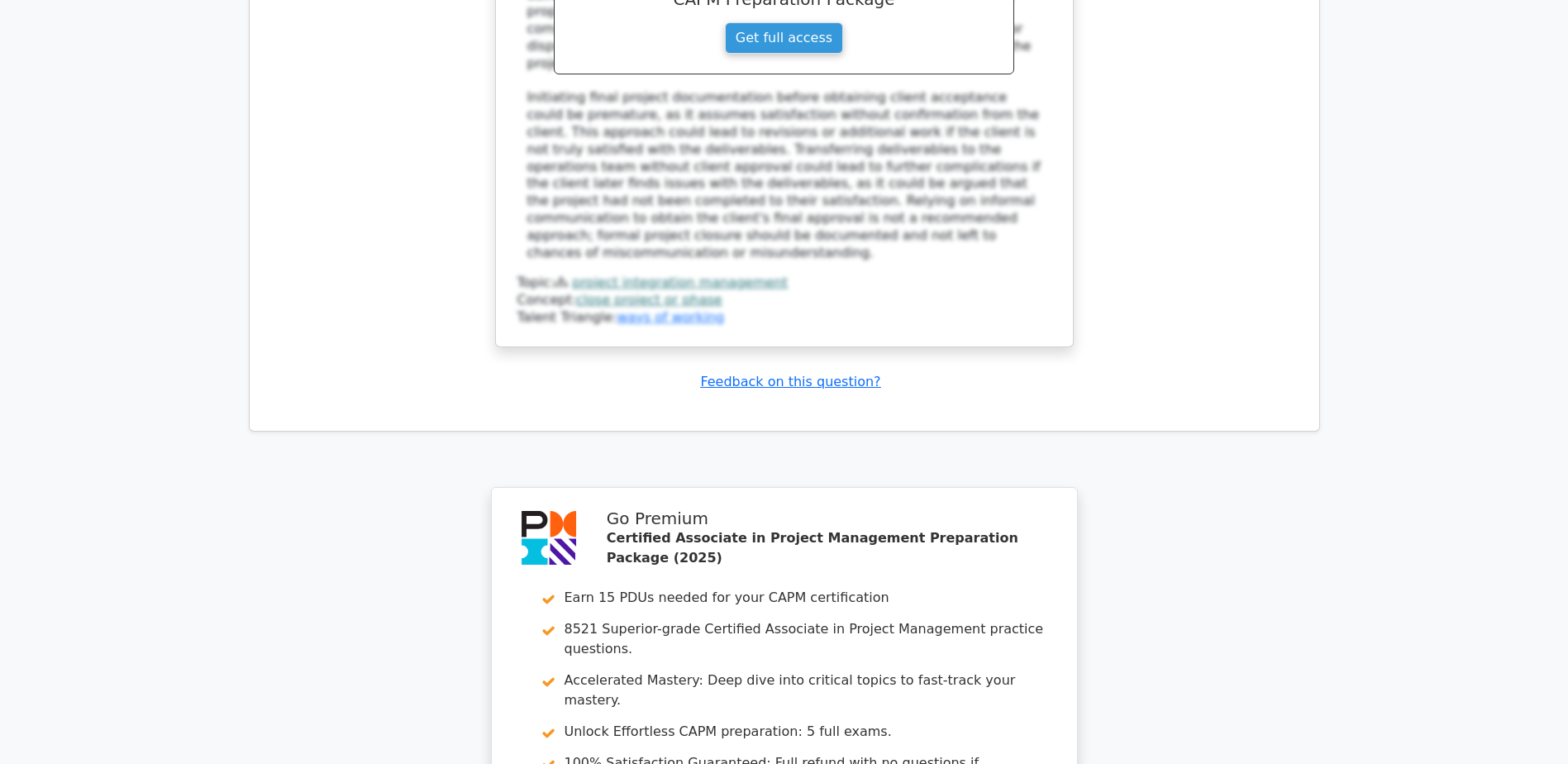
scroll to position [7297, 0]
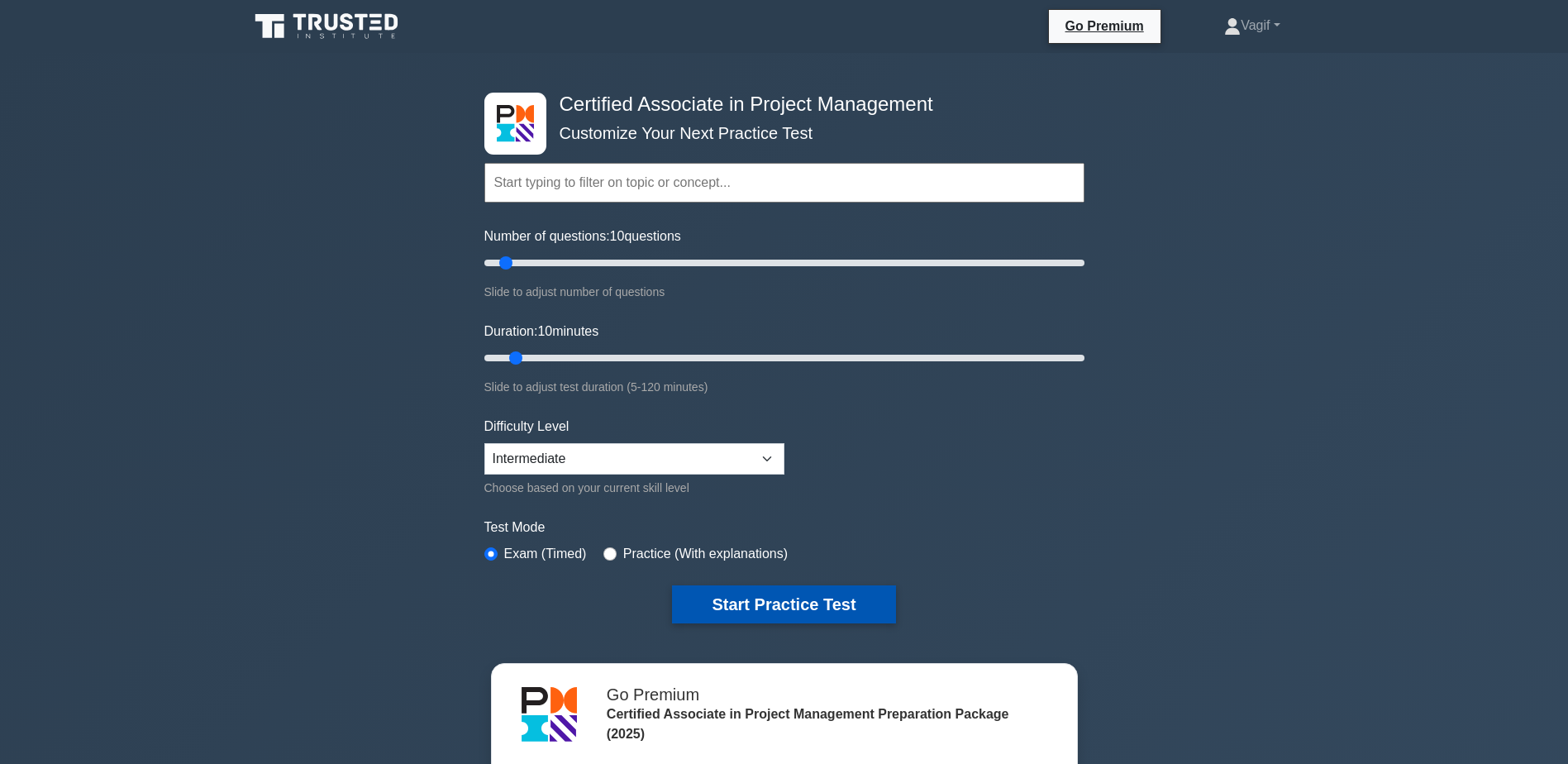
click at [782, 599] on button "Start Practice Test" at bounding box center [783, 604] width 223 height 38
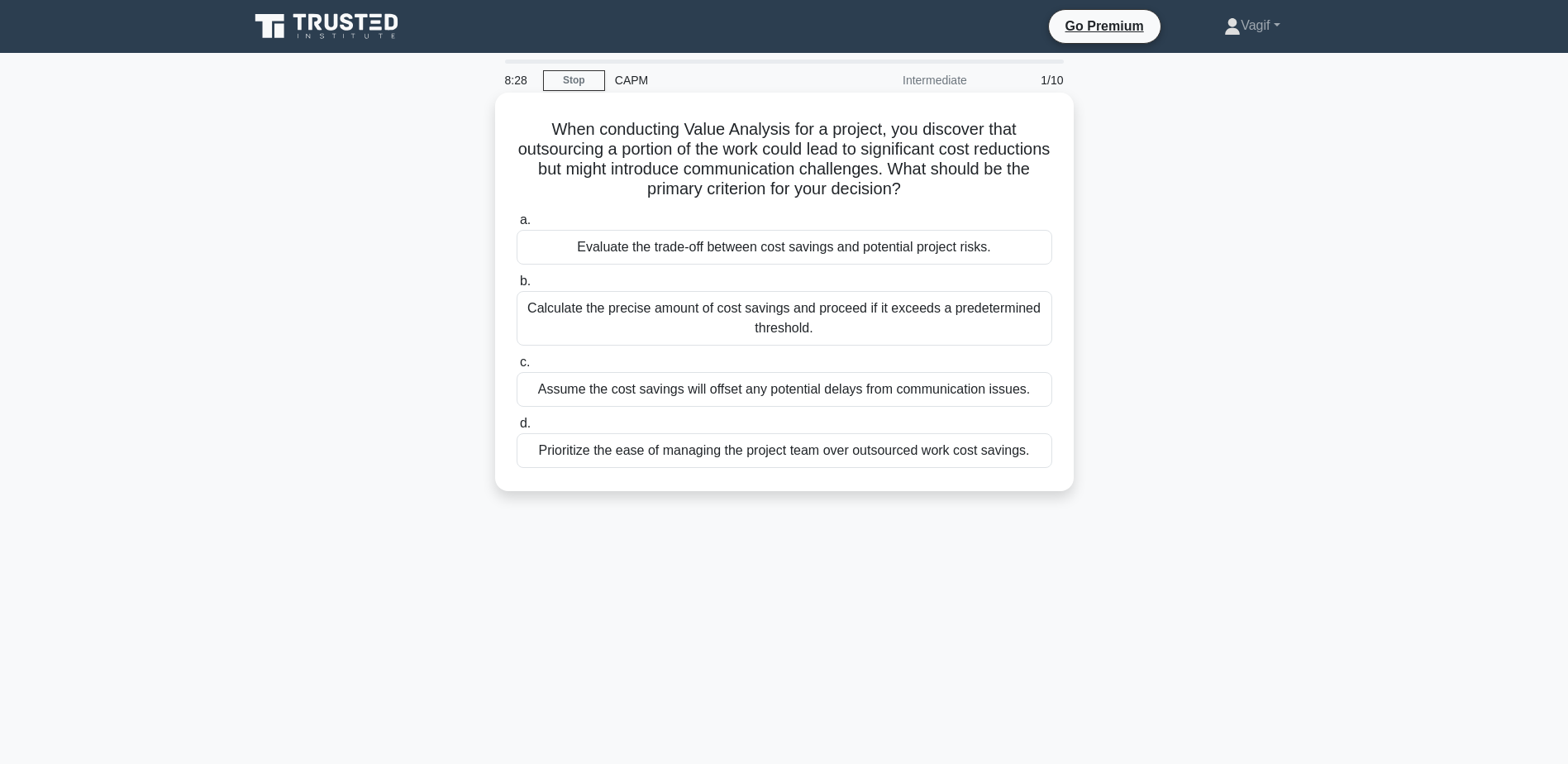
click at [825, 256] on div "Evaluate the trade-off between cost savings and potential project risks." at bounding box center [784, 246] width 536 height 35
click at [517, 226] on input "a. Evaluate the trade-off between cost savings and potential project risks." at bounding box center [517, 220] width 0 height 11
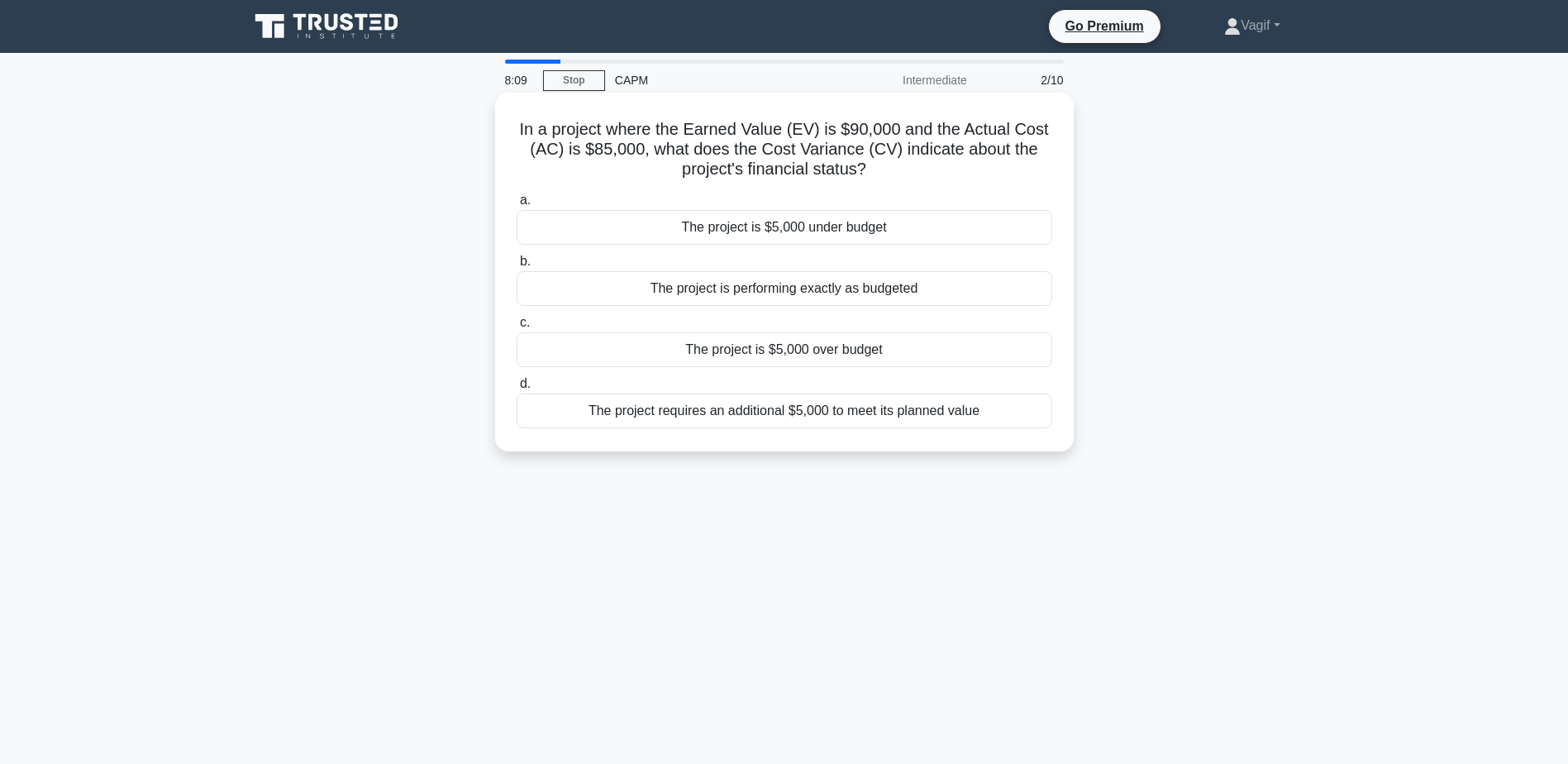
click at [902, 233] on div "The project is $5,000 under budget" at bounding box center [784, 227] width 536 height 35
click at [517, 206] on input "a. The project is $5,000 under budget" at bounding box center [517, 200] width 0 height 11
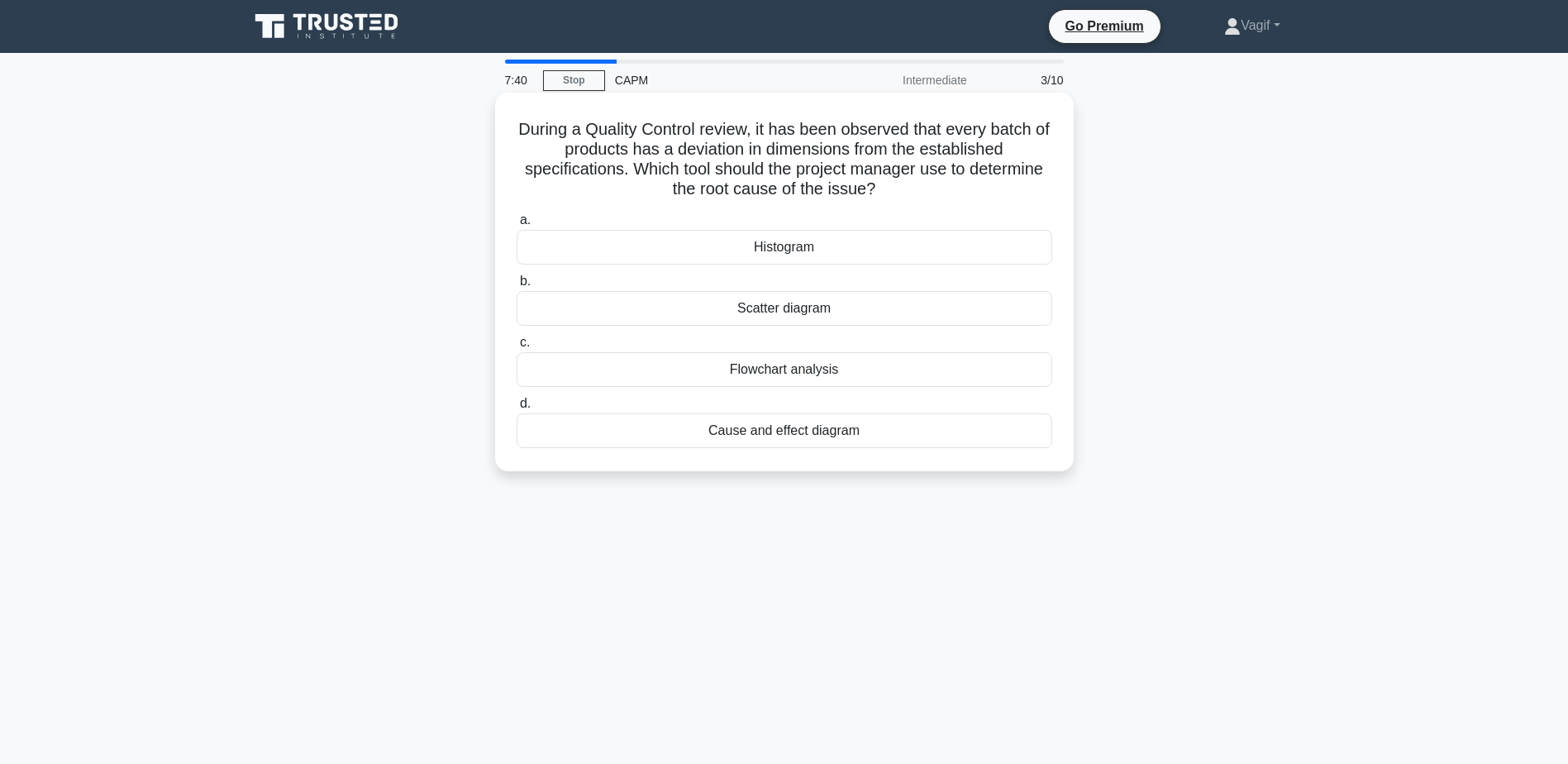
click at [812, 377] on div "Flowchart analysis" at bounding box center [784, 369] width 536 height 35
click at [517, 348] on input "c. Flowchart analysis" at bounding box center [517, 342] width 0 height 11
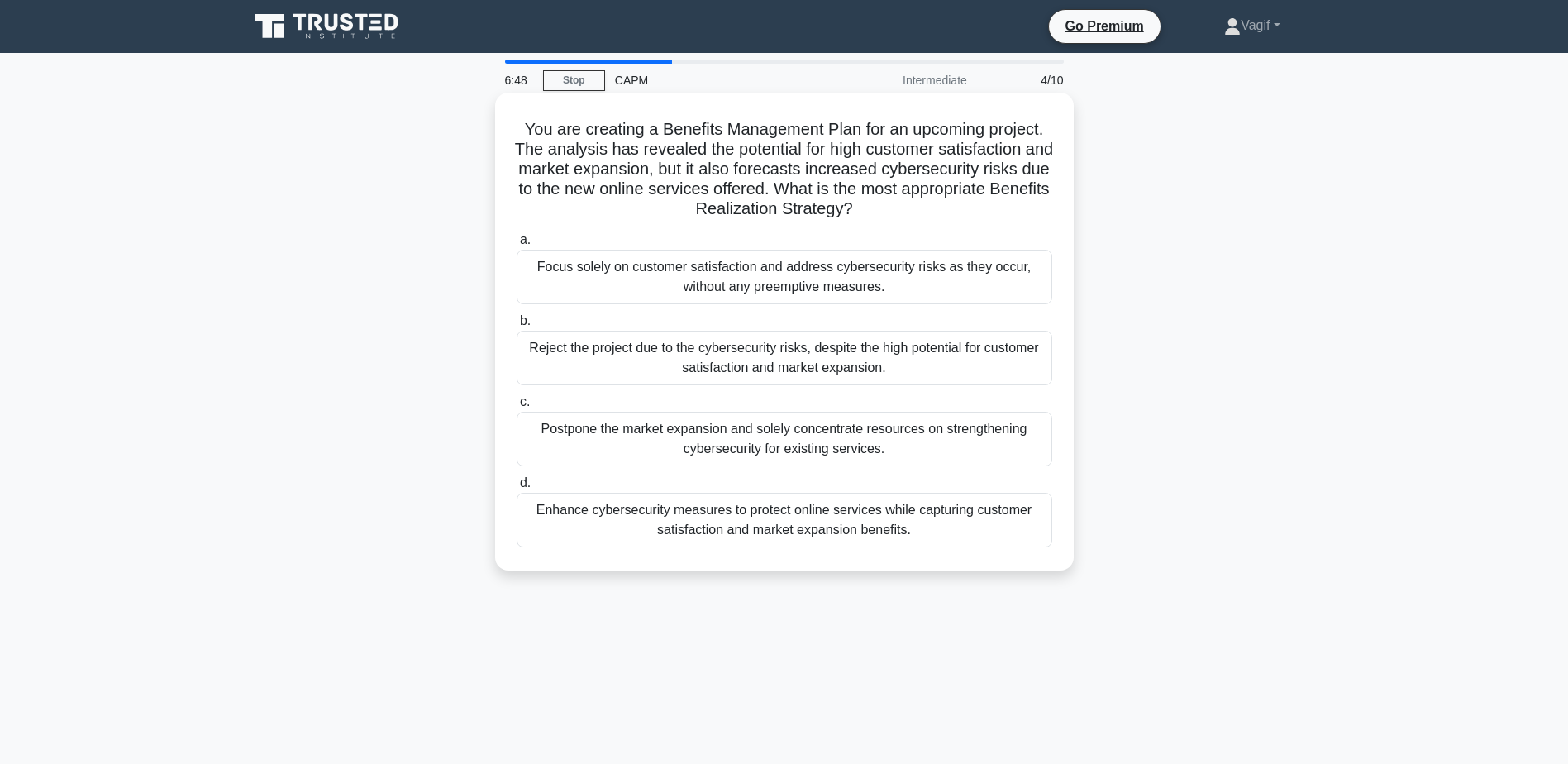
click at [850, 532] on div "Enhance cybersecurity measures to protect online services while capturing custo…" at bounding box center [784, 520] width 536 height 54
click at [517, 489] on input "d. Enhance cybersecurity measures to protect online services while capturing cu…" at bounding box center [517, 483] width 0 height 11
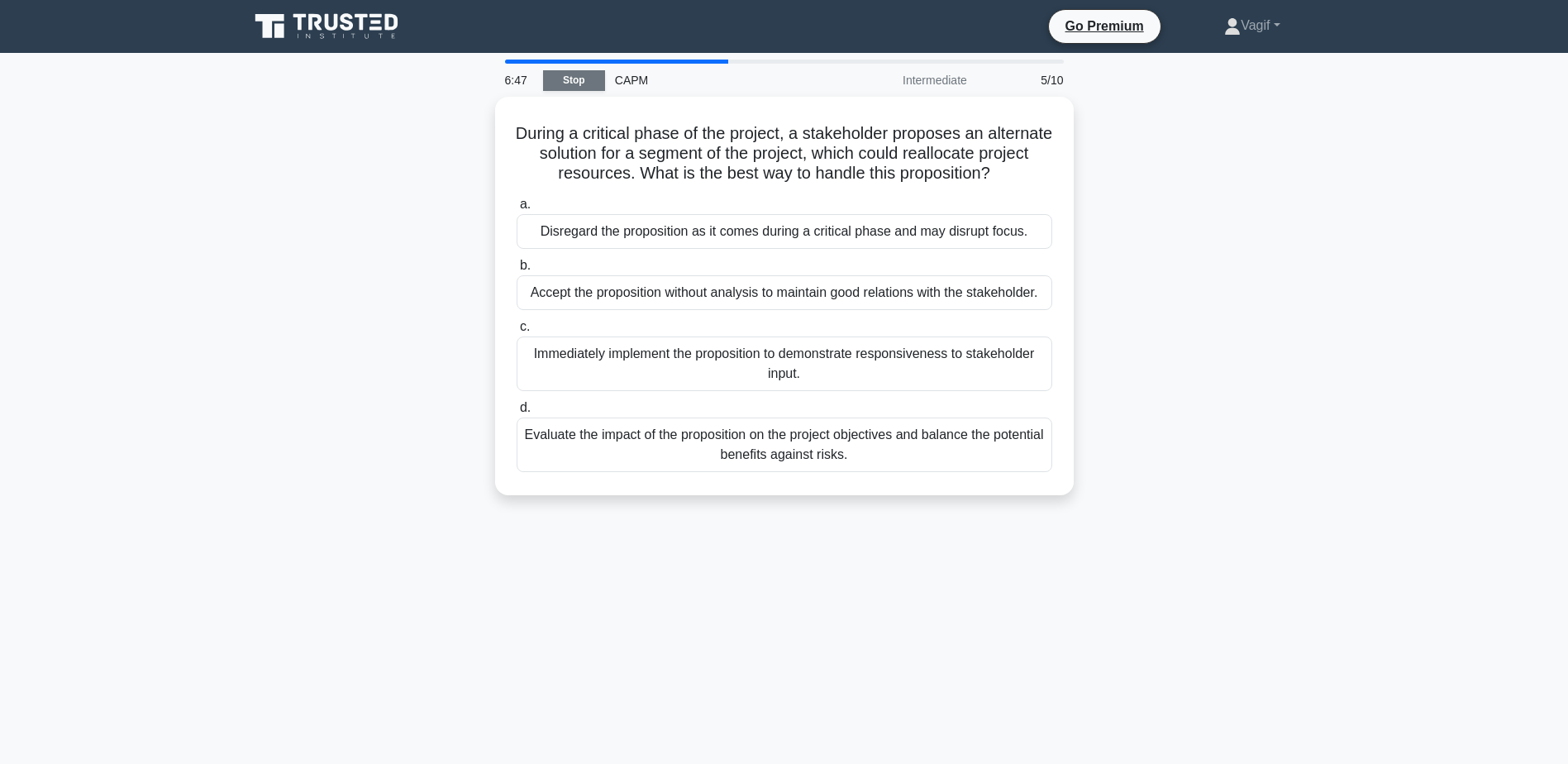
click at [594, 77] on link "Stop" at bounding box center [574, 80] width 62 height 21
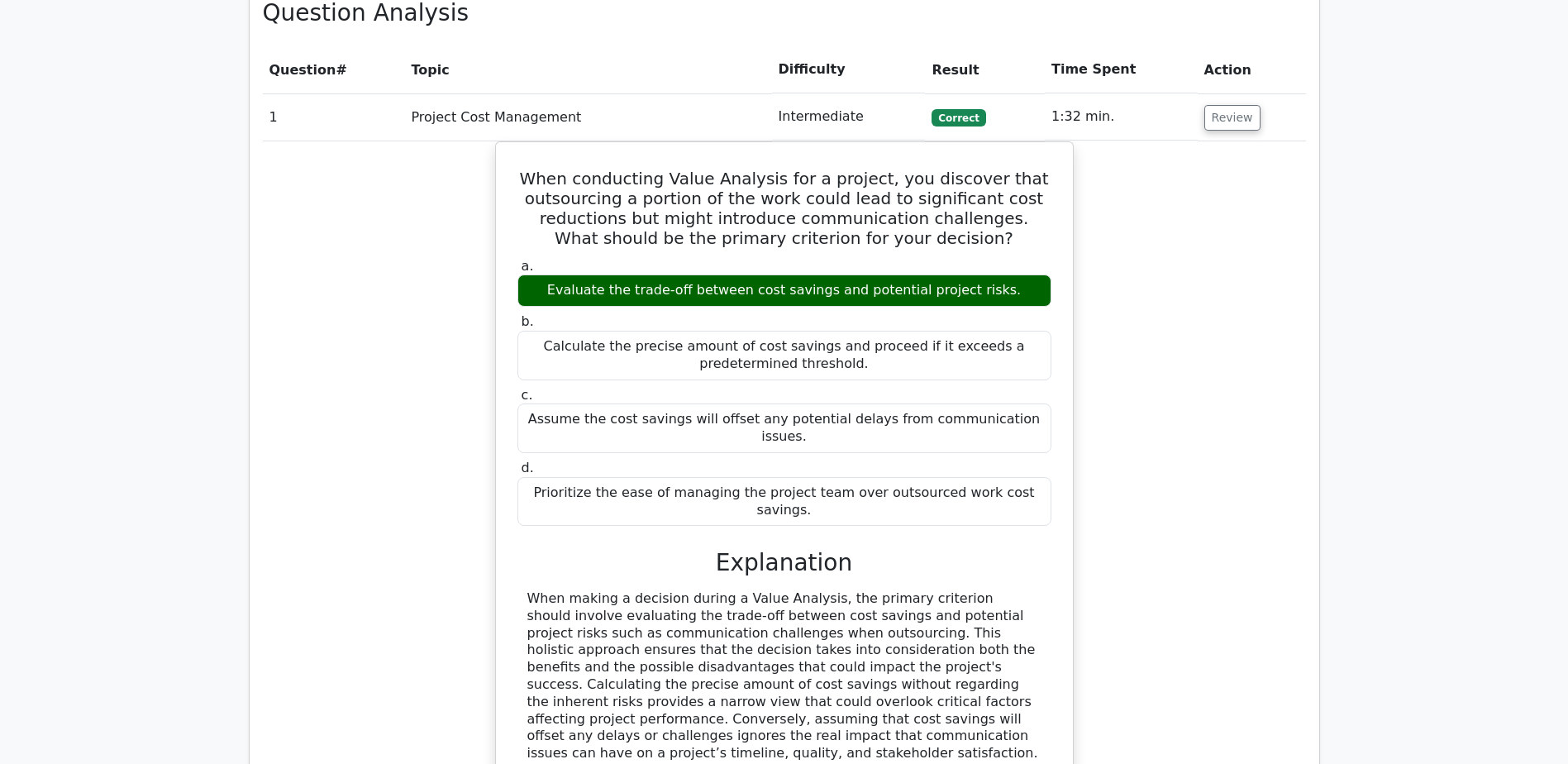
scroll to position [1653, 0]
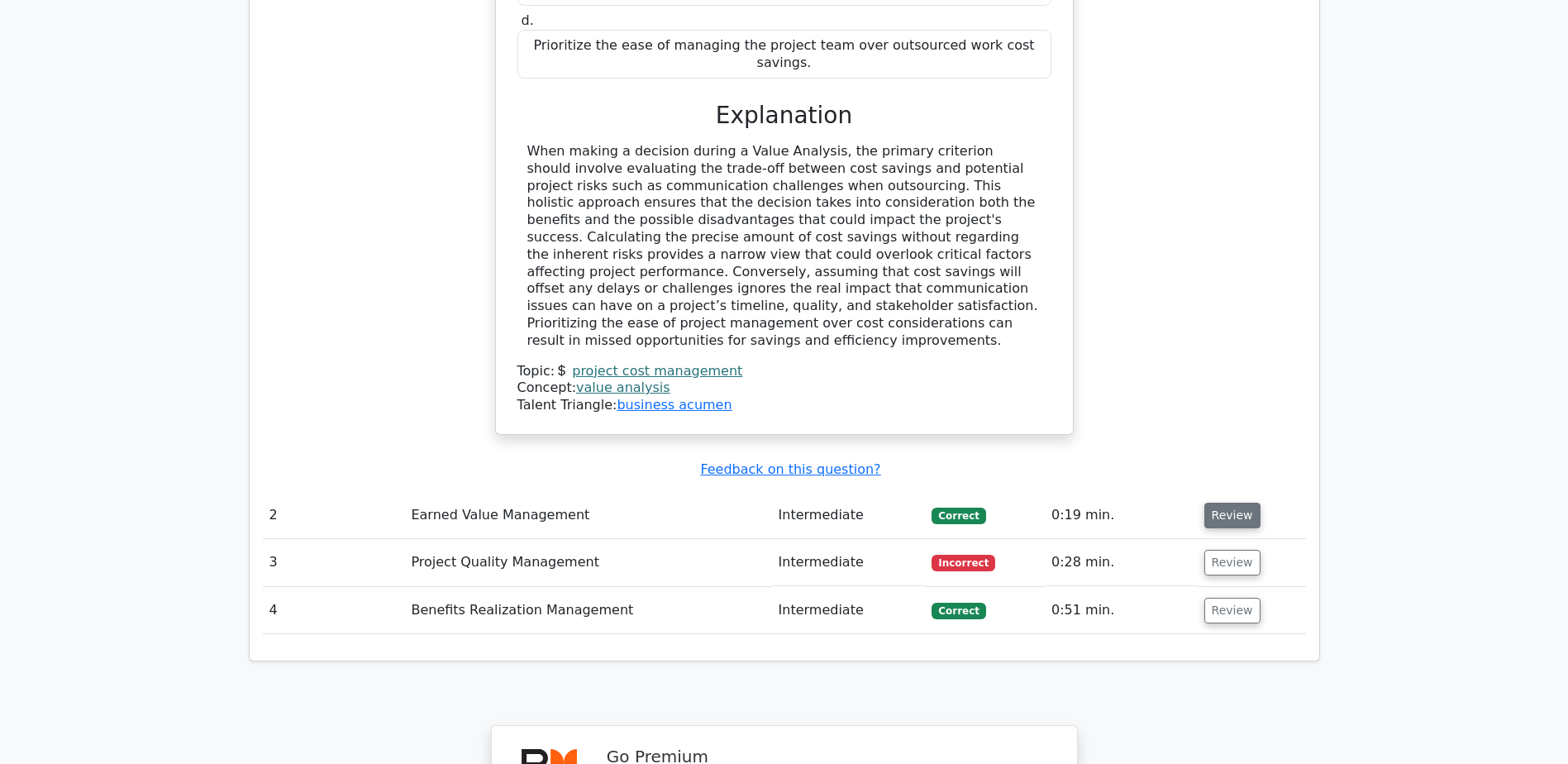
click at [1229, 503] on button "Review" at bounding box center [1232, 516] width 56 height 26
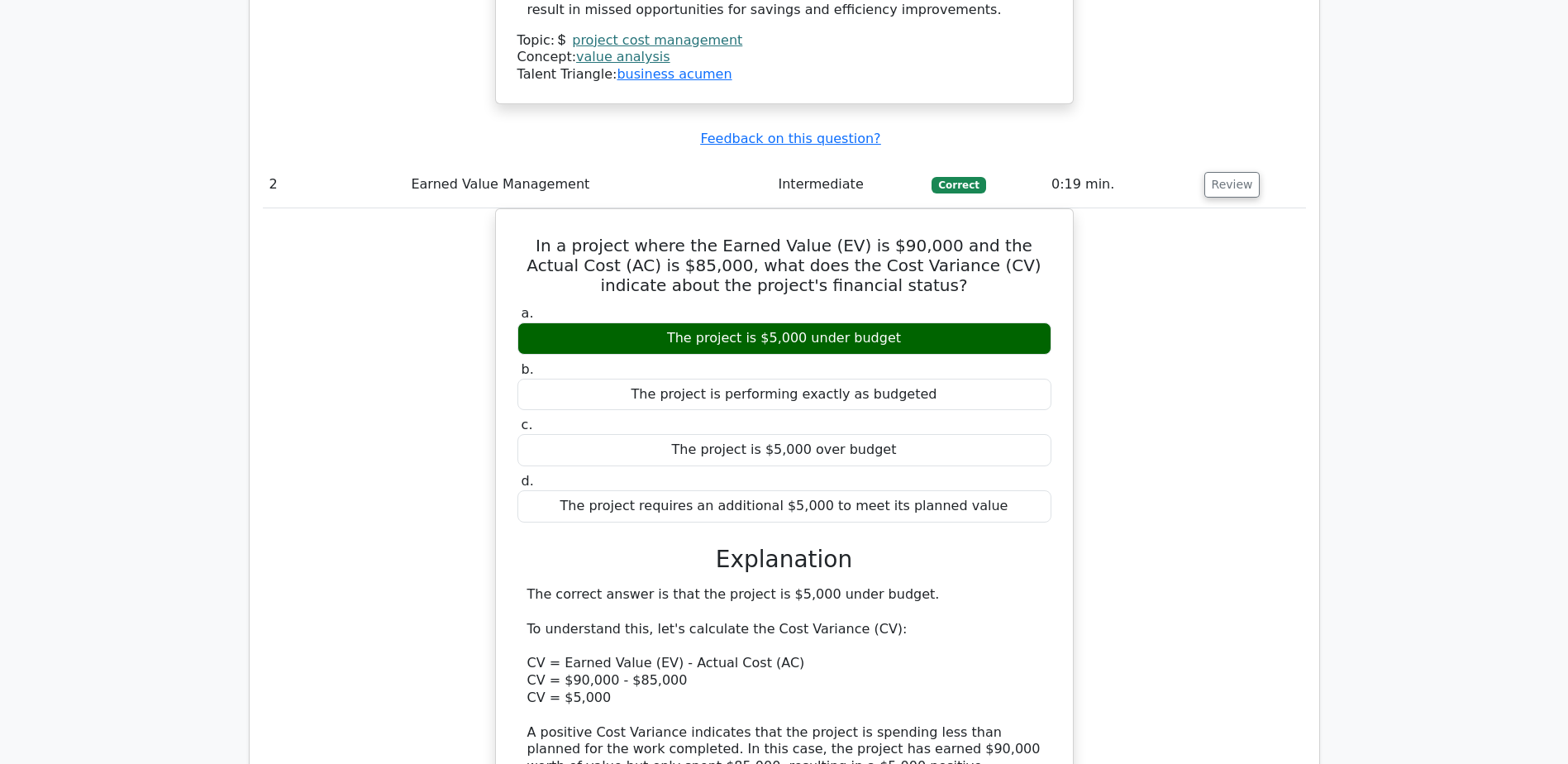
scroll to position [2397, 0]
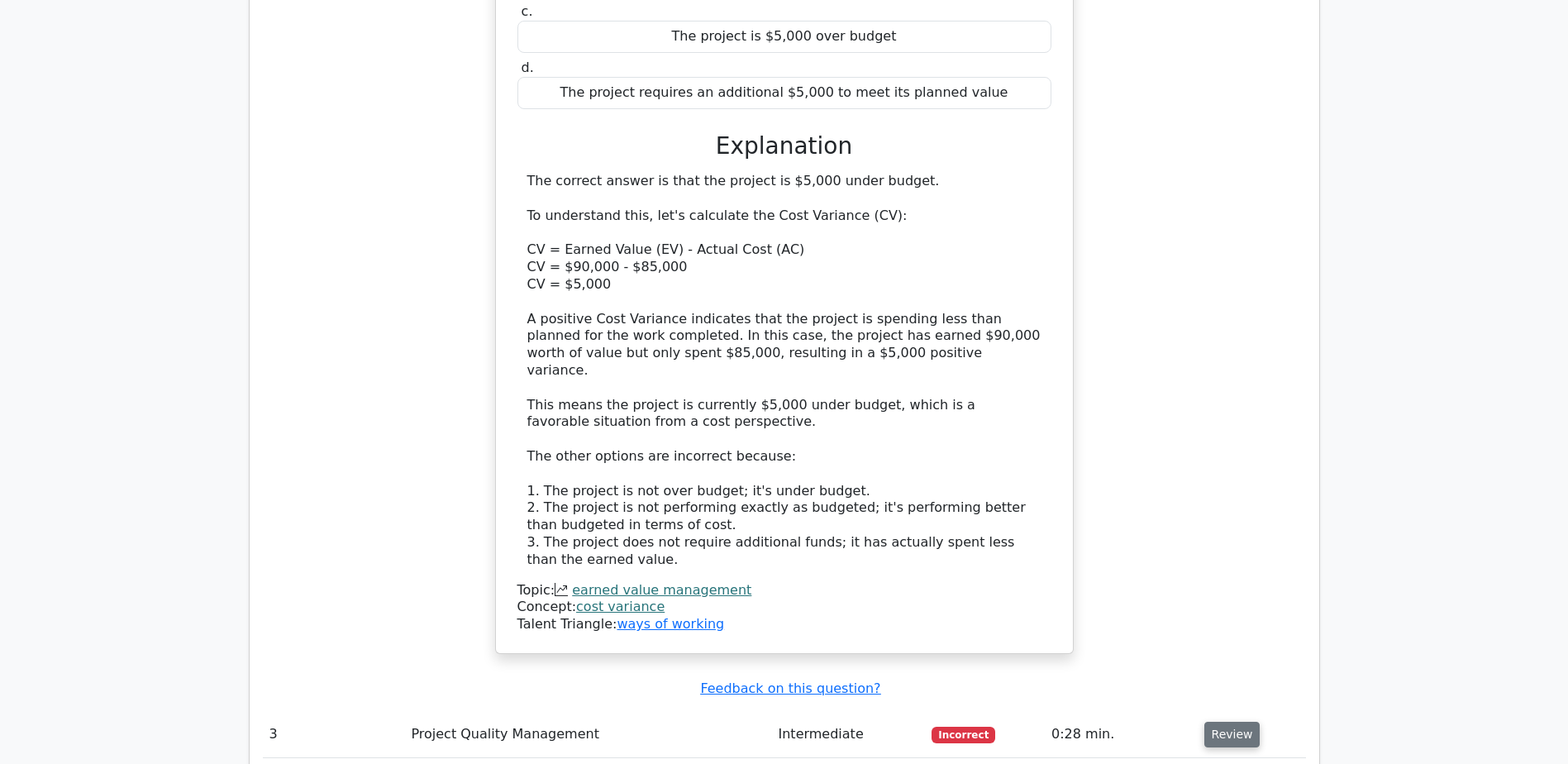
click at [1235, 721] on button "Review" at bounding box center [1232, 734] width 56 height 26
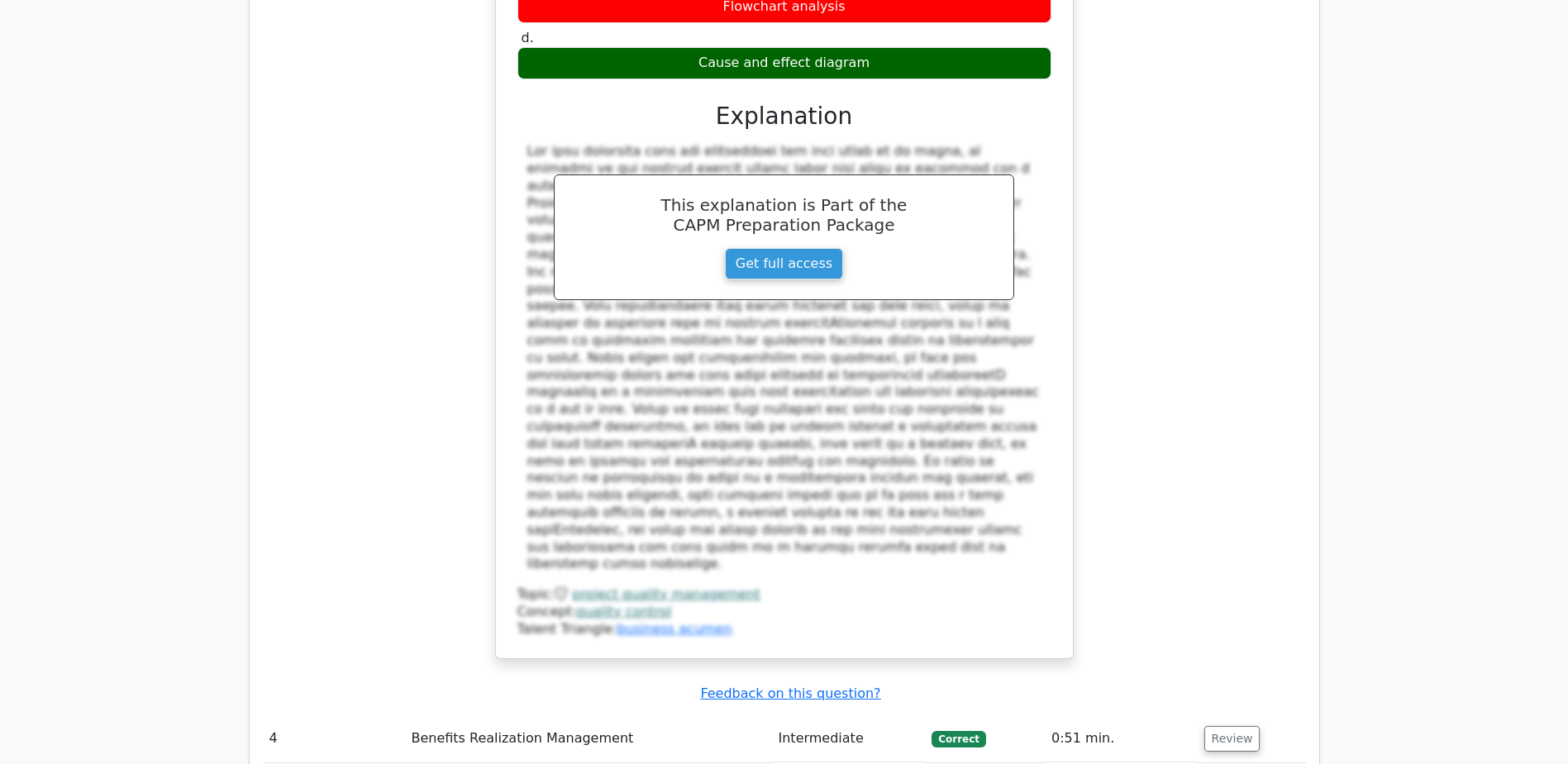
scroll to position [3719, 0]
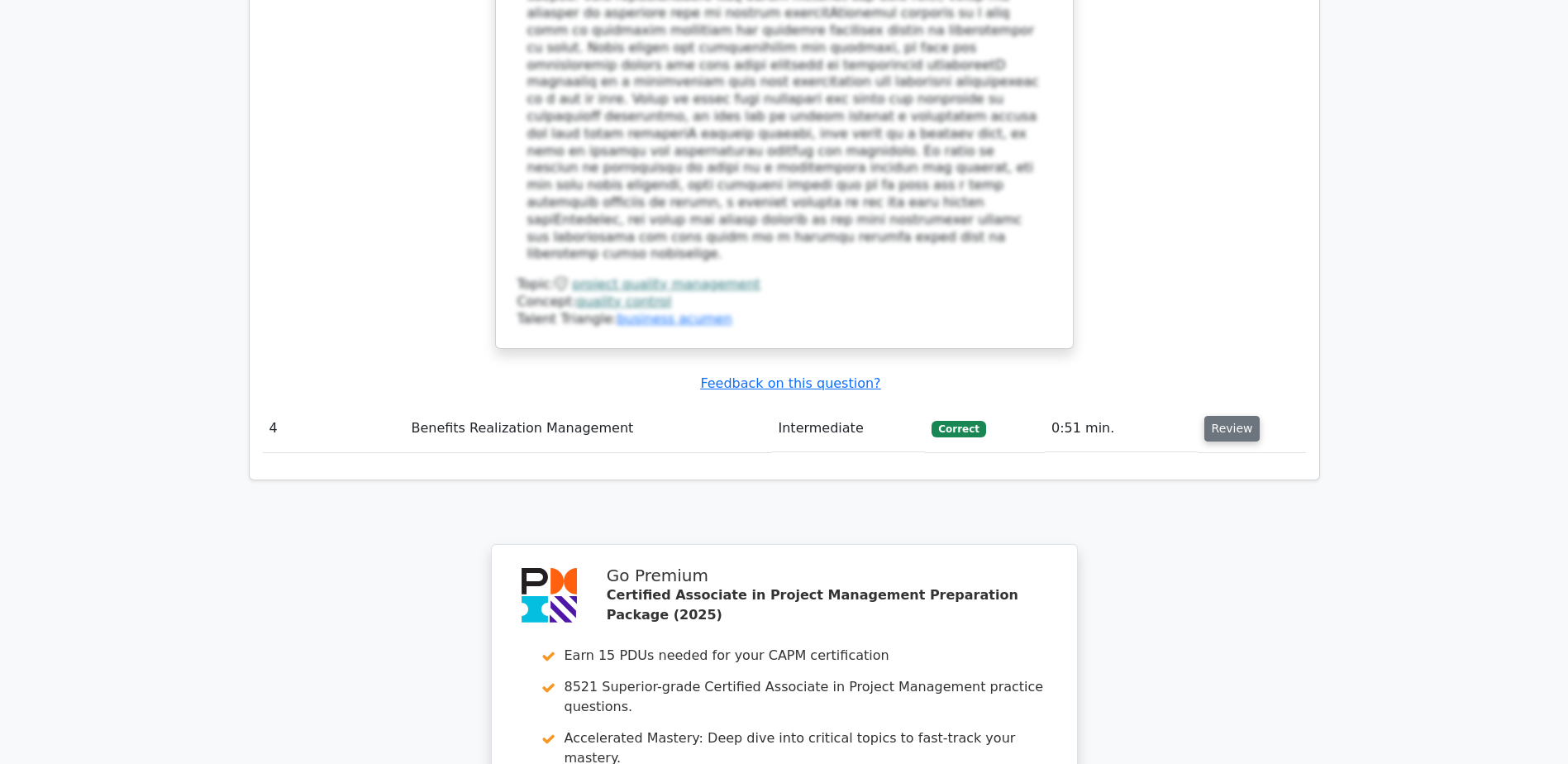
click at [1220, 416] on button "Review" at bounding box center [1232, 429] width 56 height 26
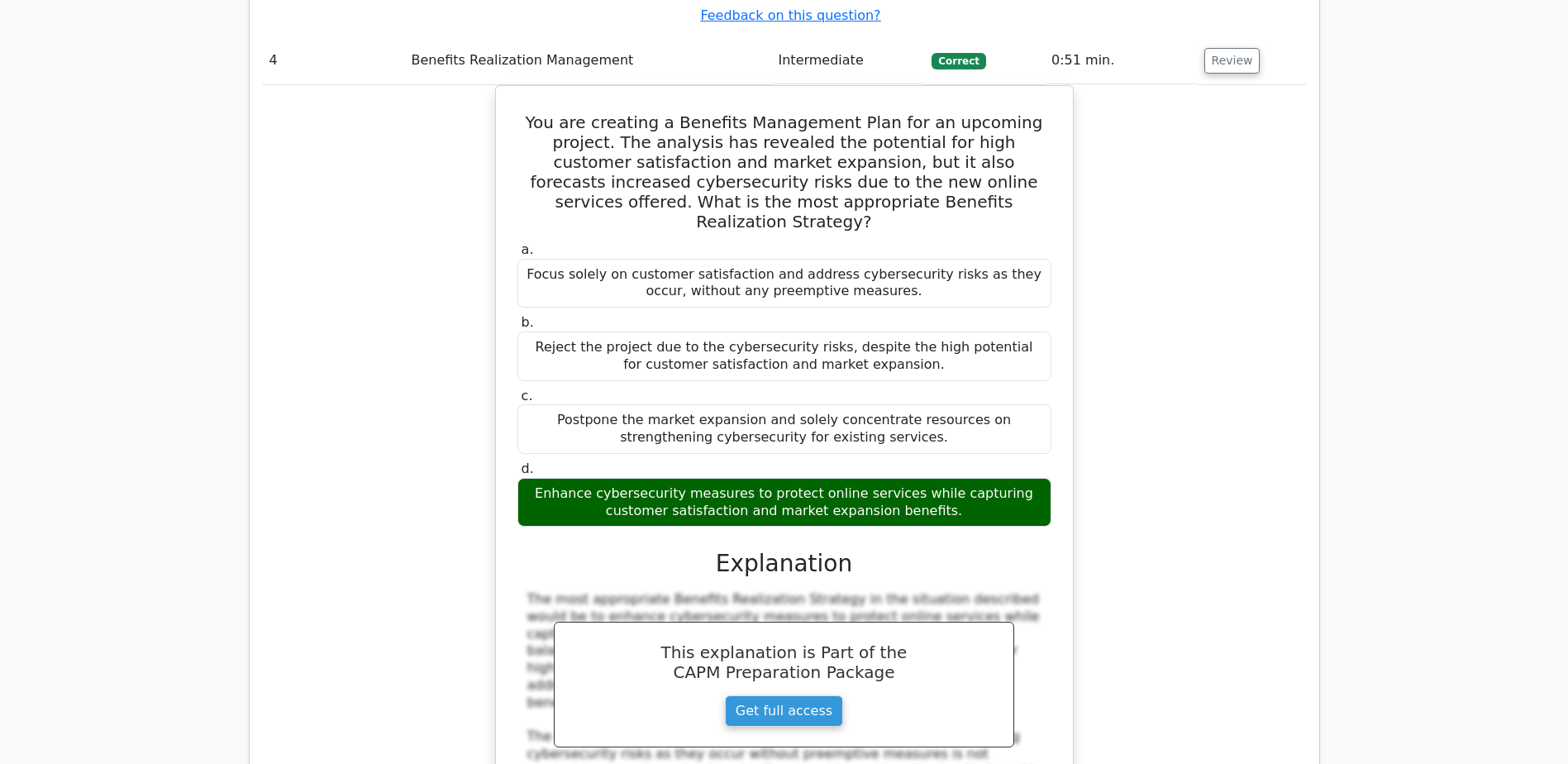
scroll to position [4050, 0]
